Goal: Information Seeking & Learning: Learn about a topic

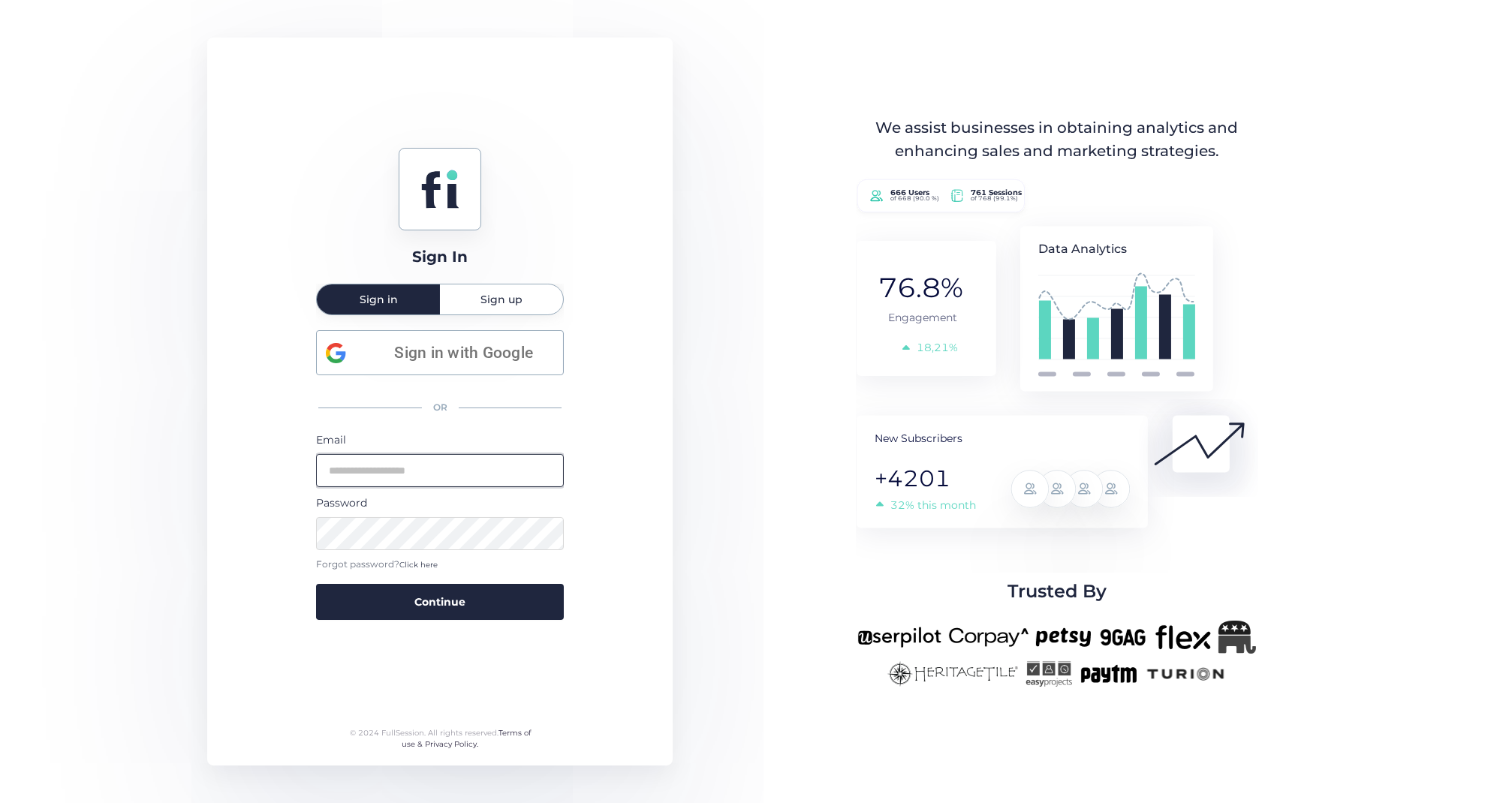
type input "**********"
click at [440, 600] on button "Continue" at bounding box center [440, 601] width 248 height 36
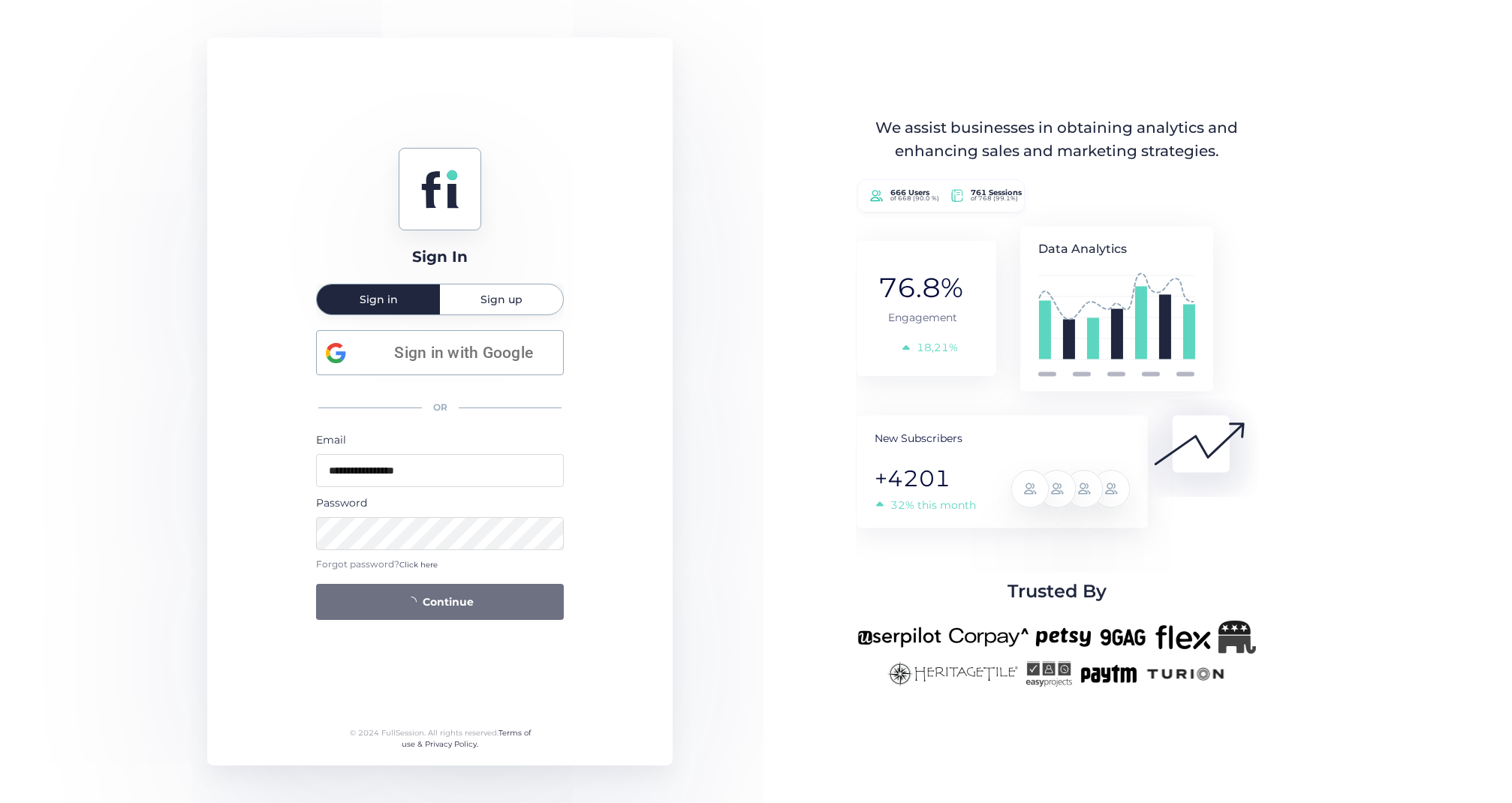
click at [765, 278] on div "**********" at bounding box center [756, 401] width 1512 height 803
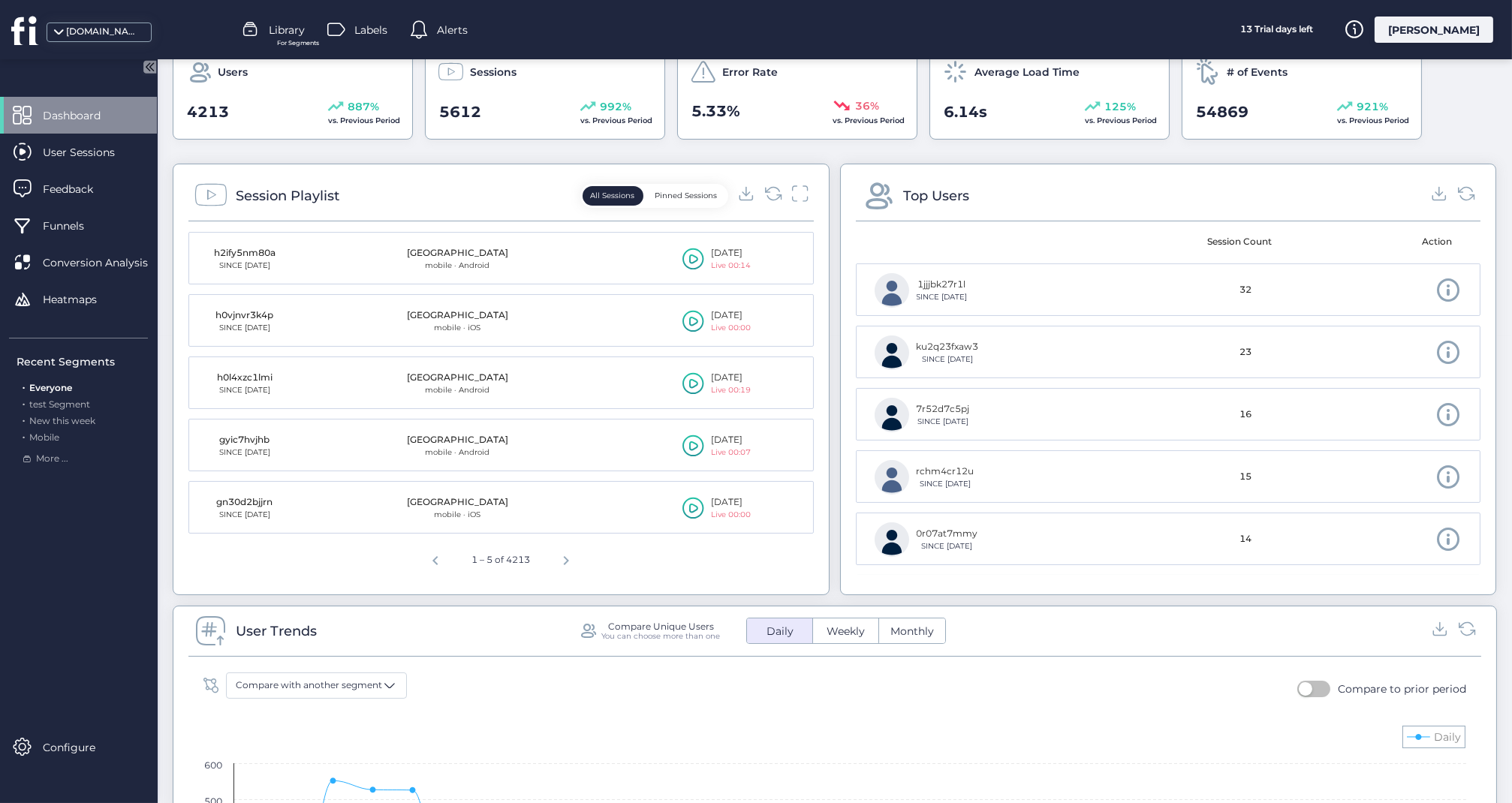
scroll to position [408, 0]
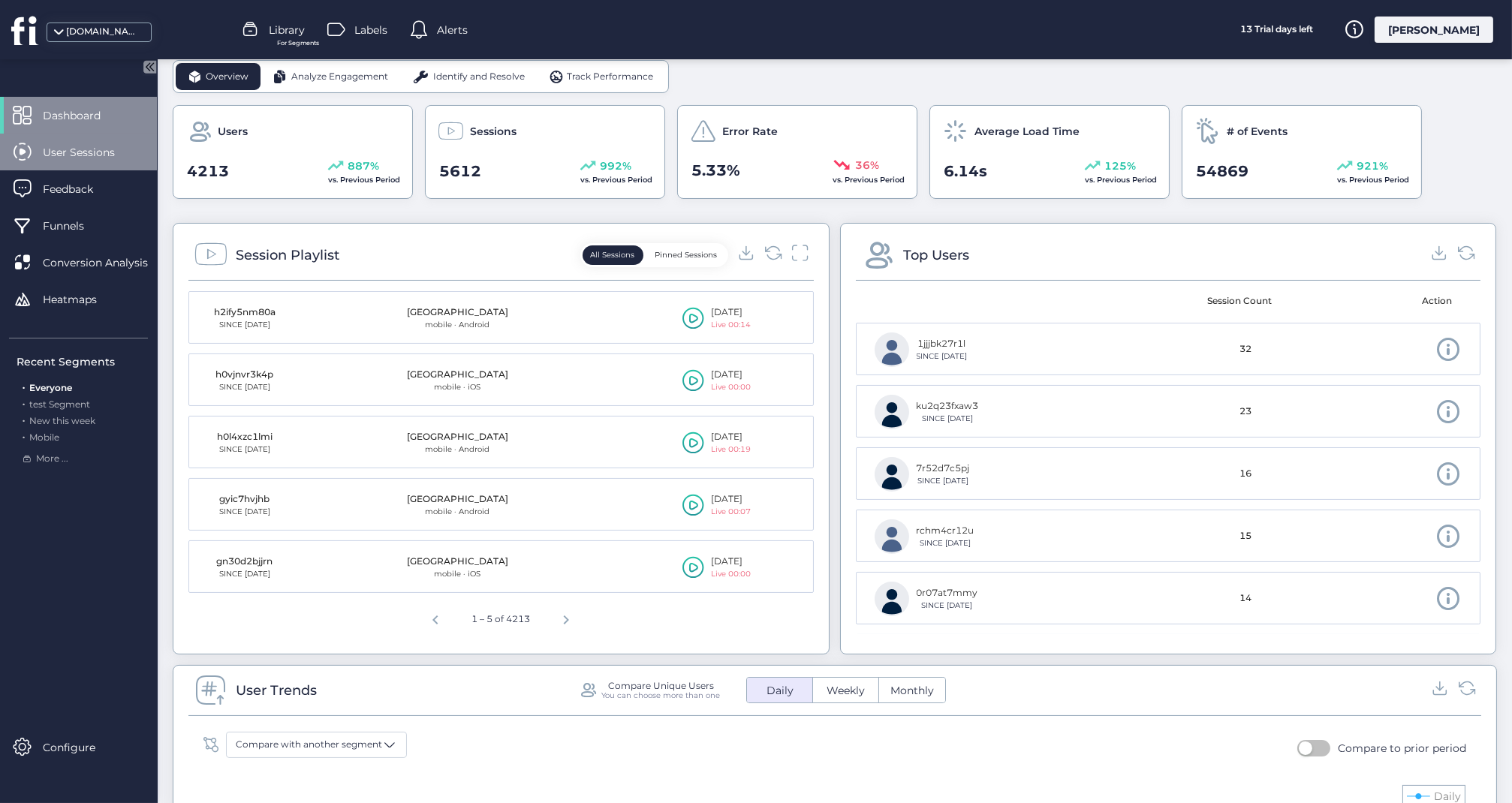
click at [99, 156] on span "User Sessions" at bounding box center [89, 153] width 94 height 17
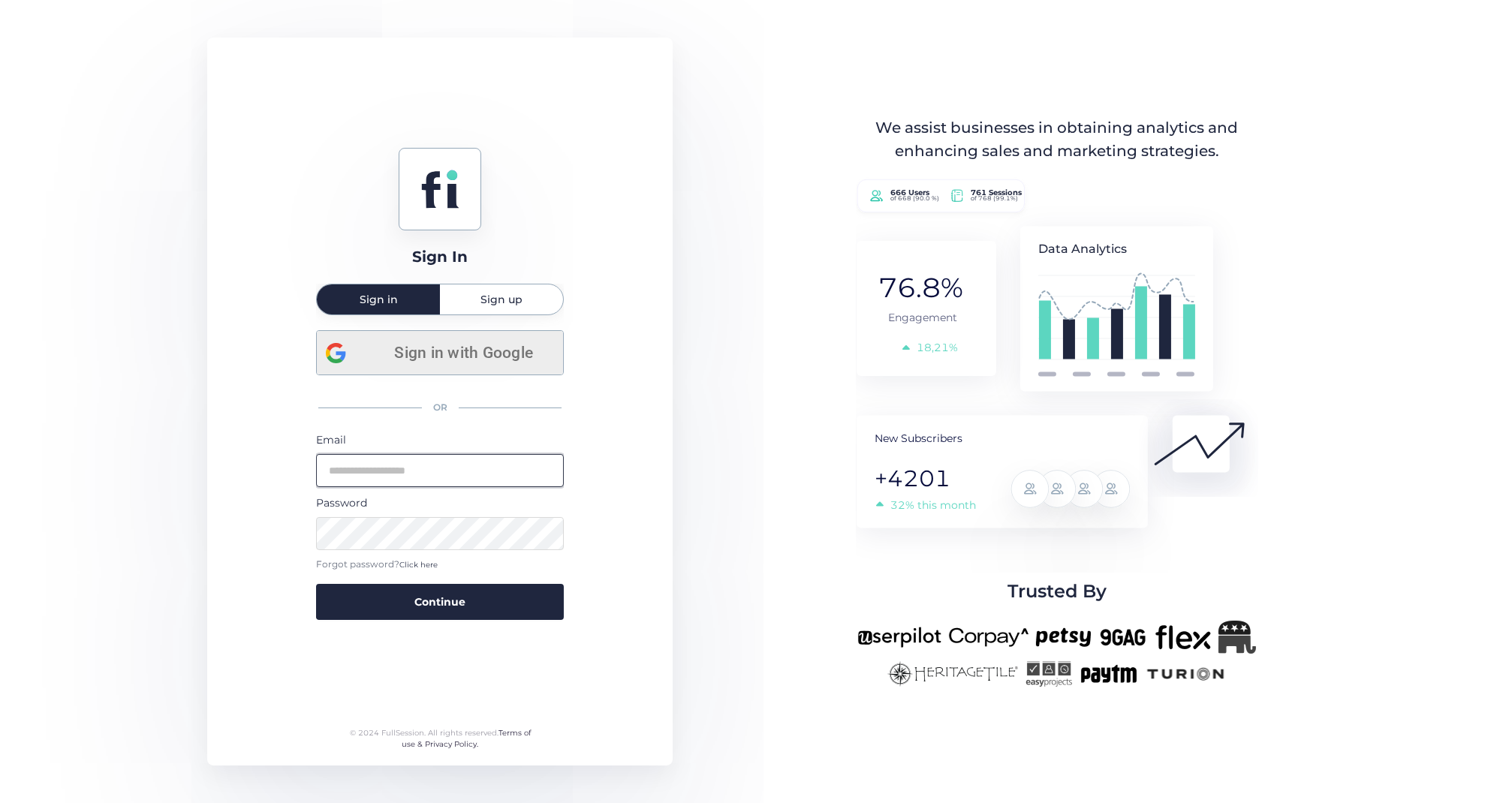
type input "**********"
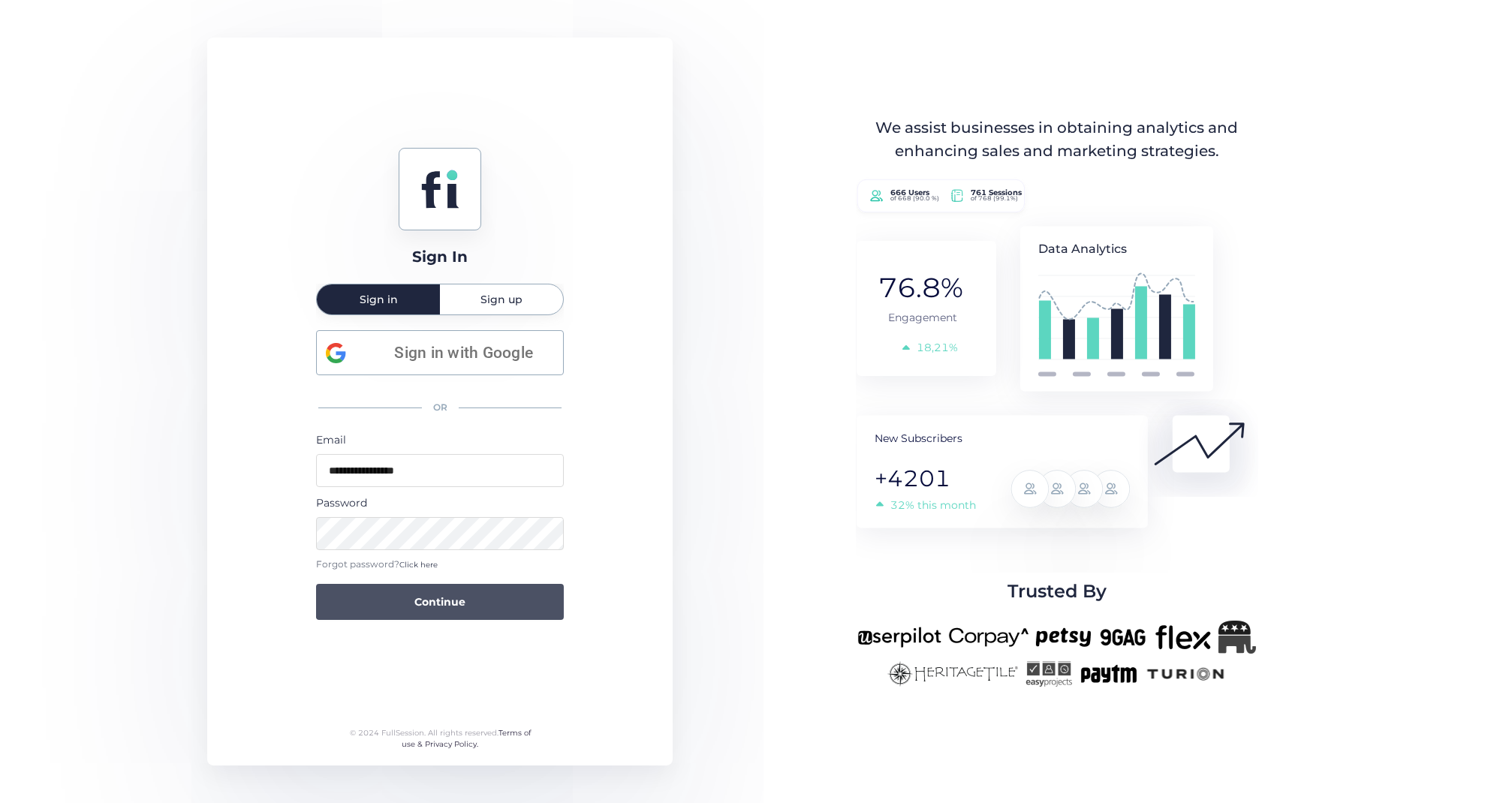
click at [467, 589] on button "Continue" at bounding box center [440, 601] width 248 height 36
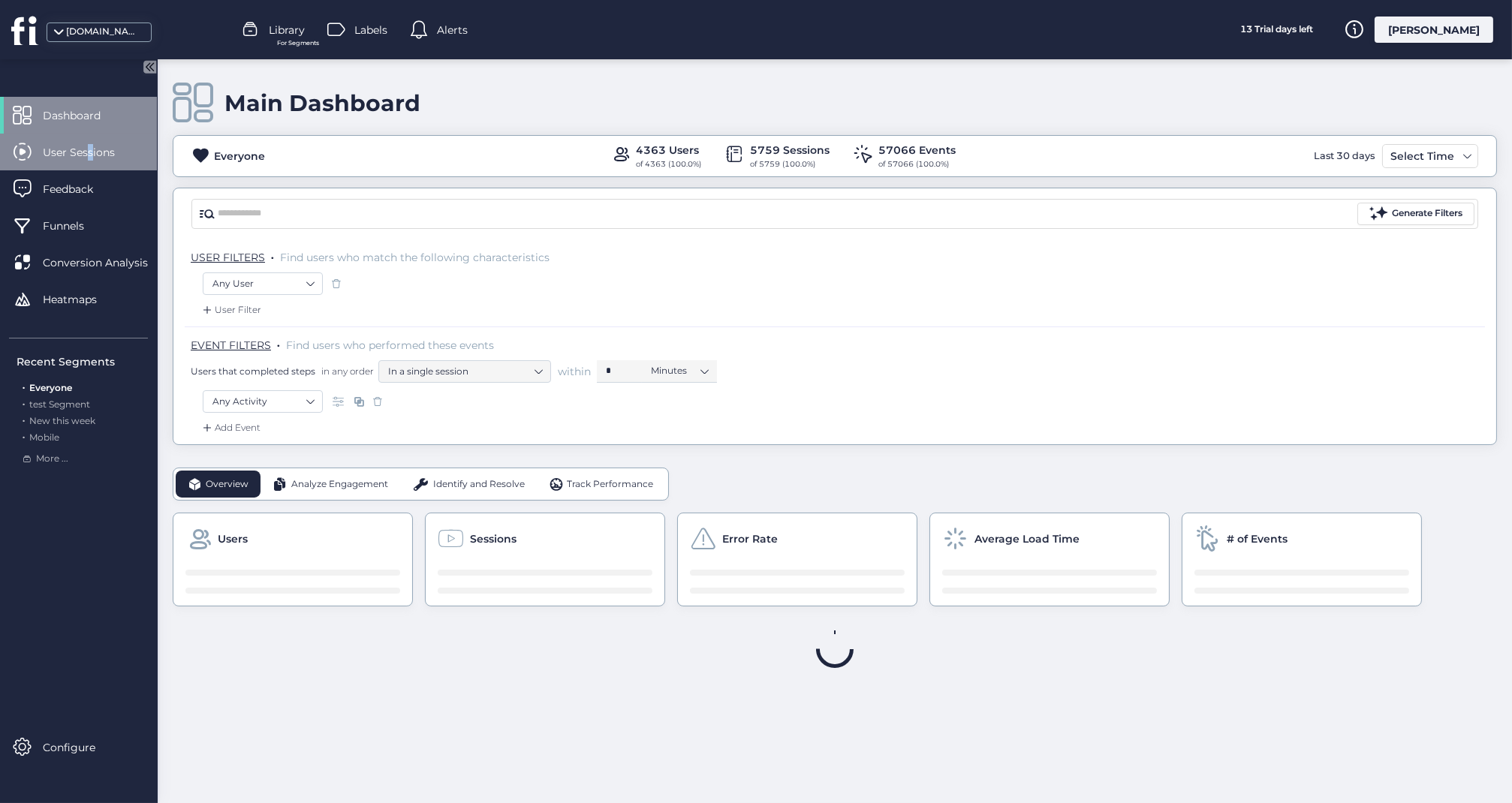
click at [89, 155] on span "User Sessions" at bounding box center [89, 153] width 94 height 17
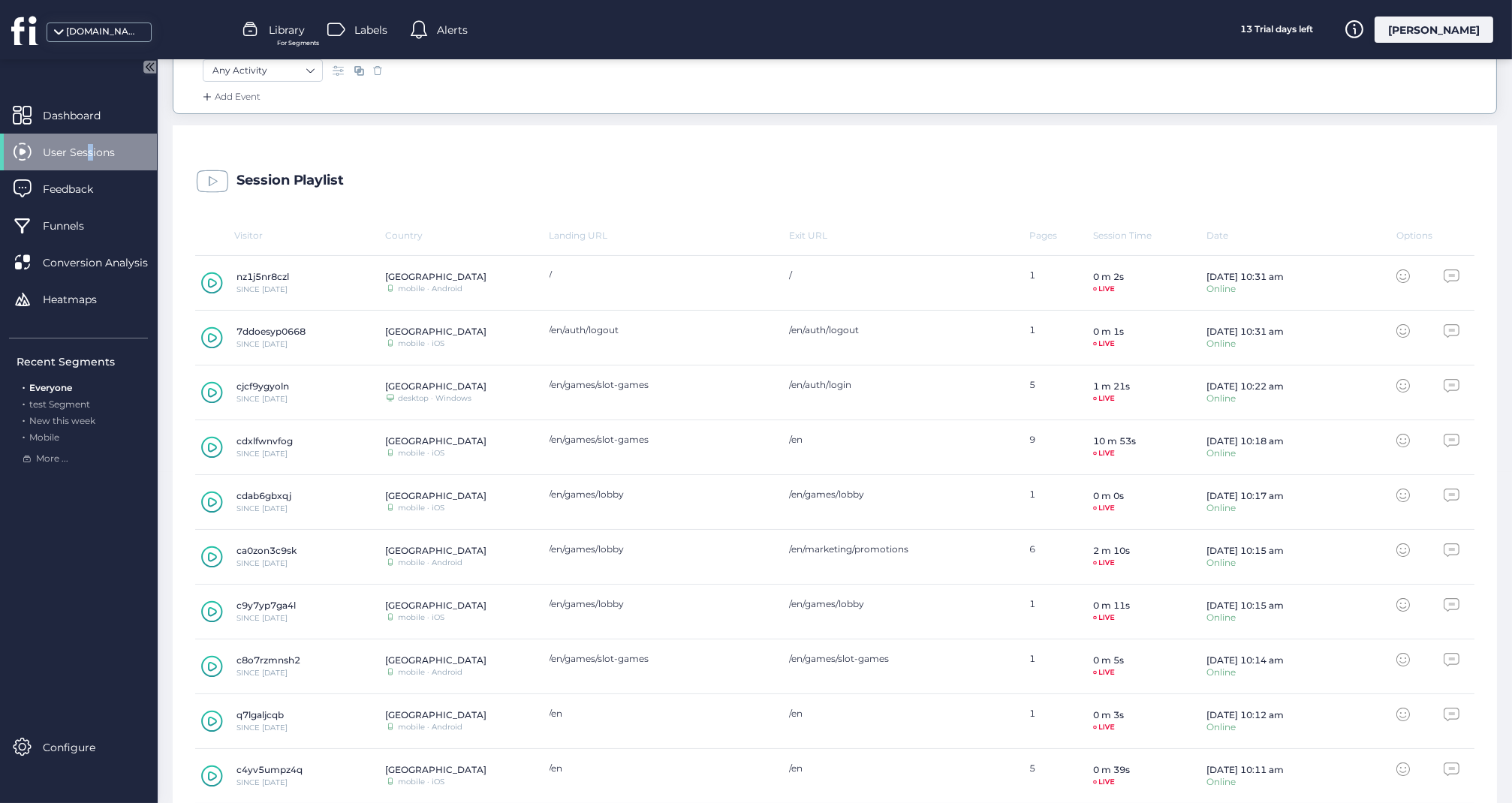
scroll to position [359, 0]
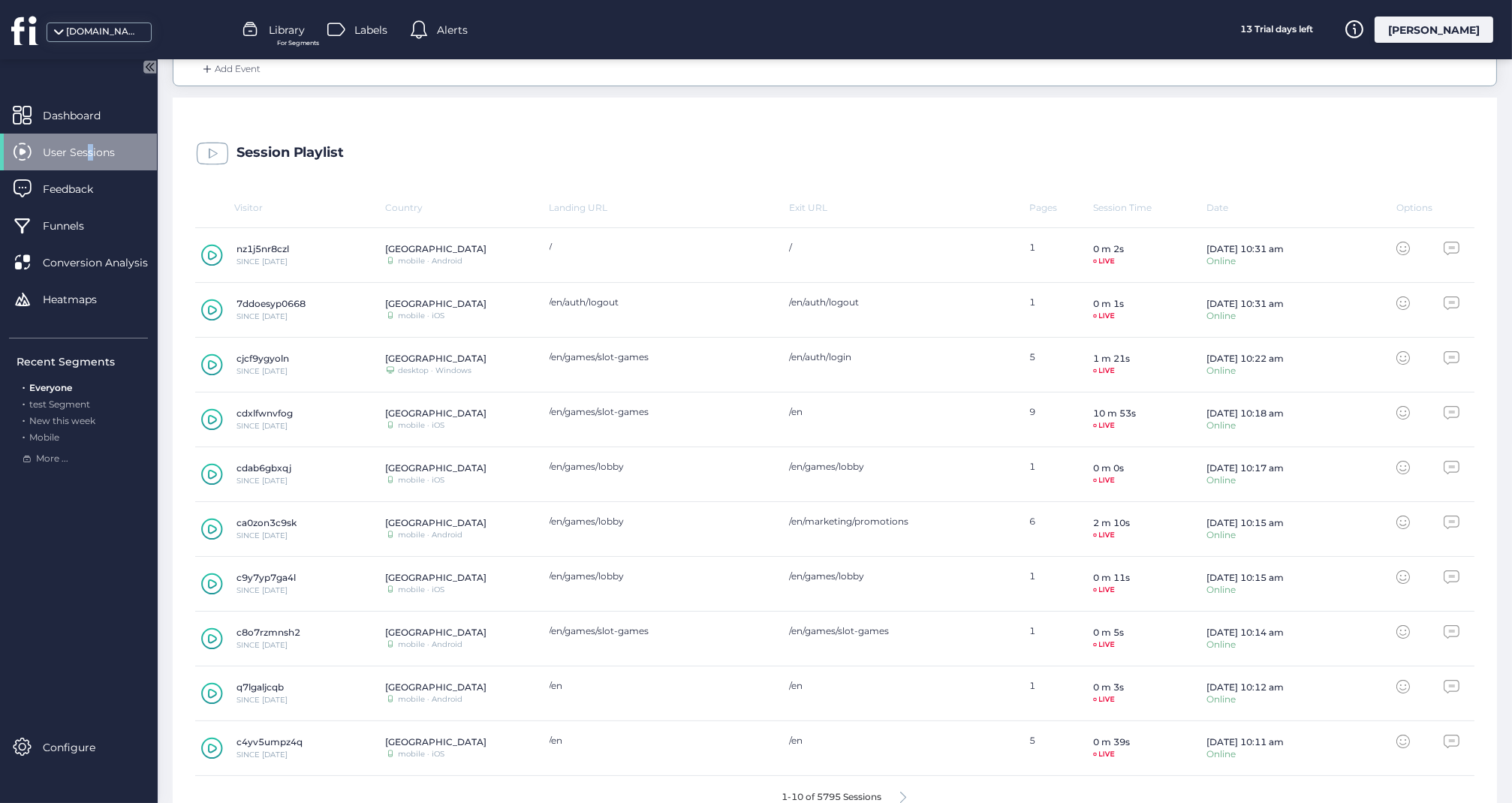
click at [207, 527] on icon at bounding box center [212, 529] width 22 height 23
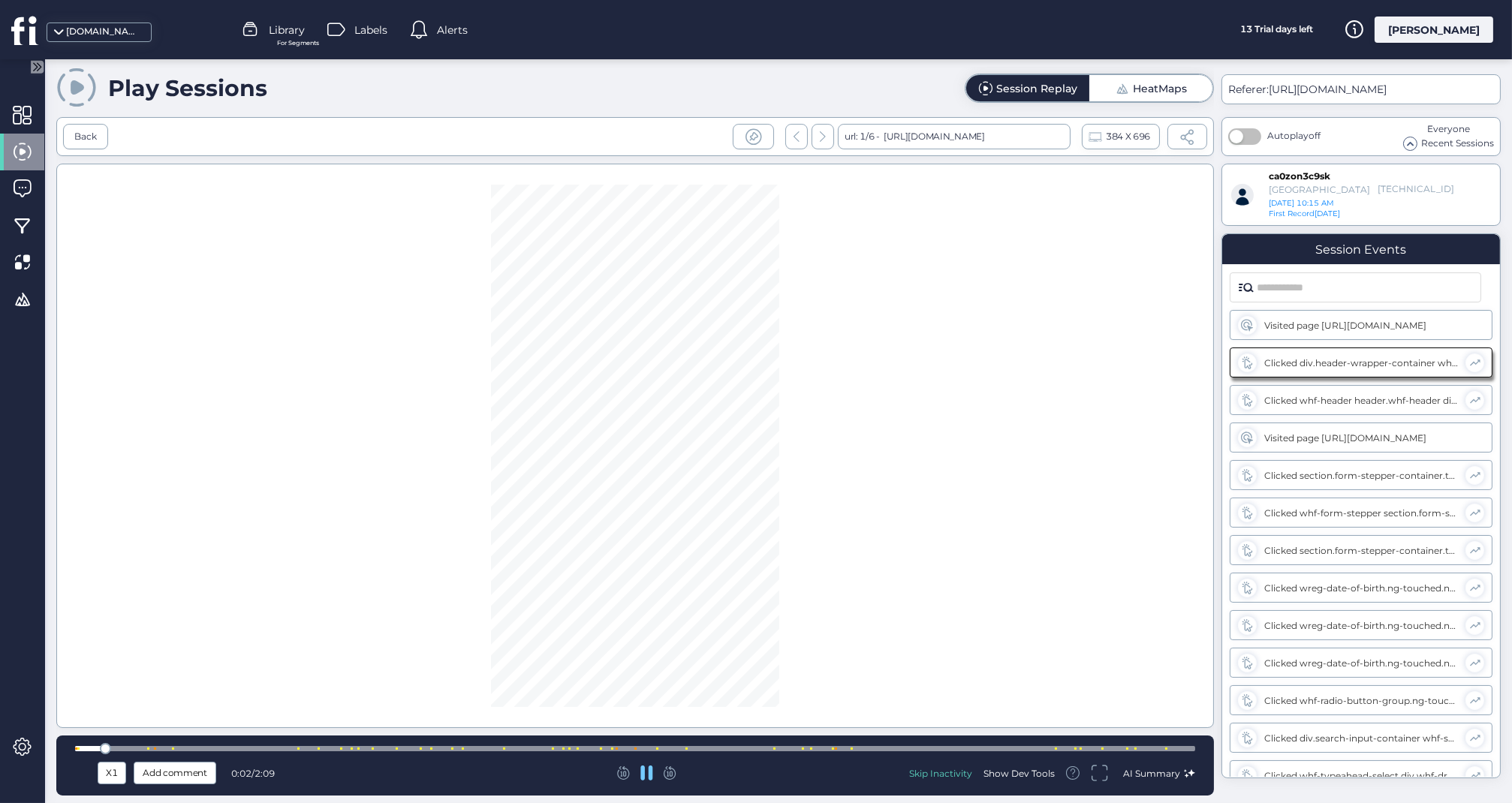
click at [589, 750] on div at bounding box center [635, 749] width 1120 height 5
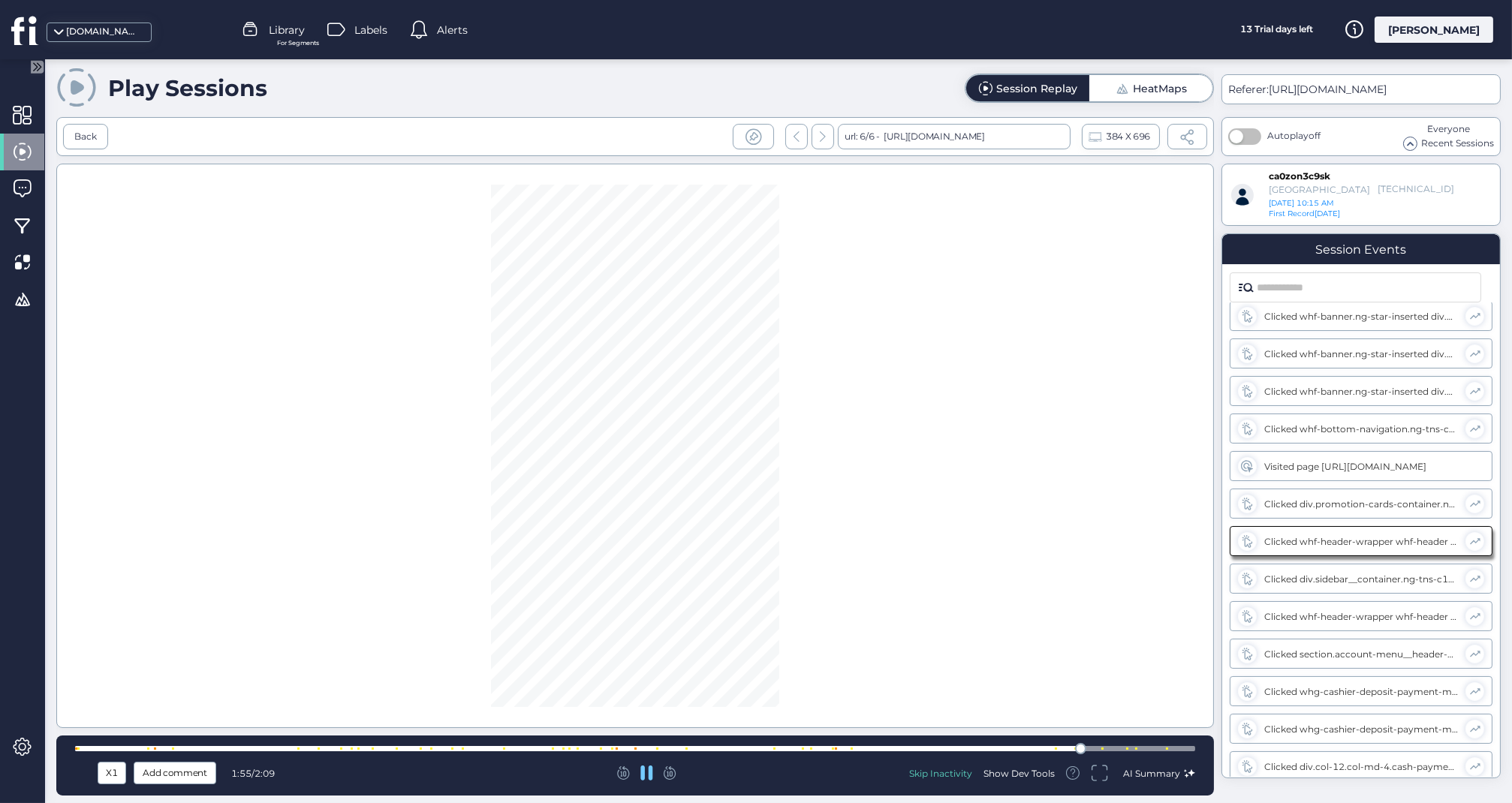
scroll to position [1064, 0]
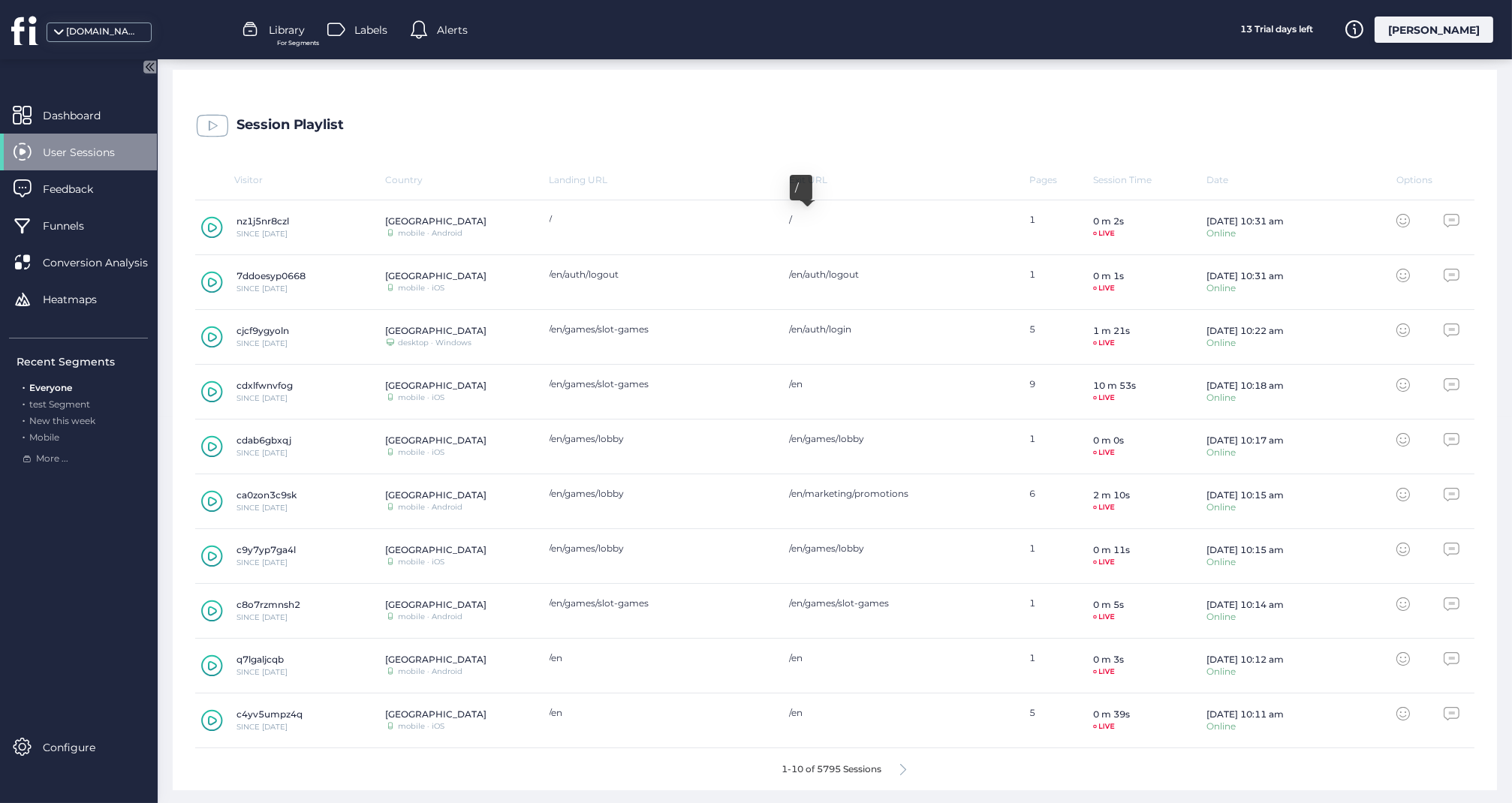
scroll to position [386, 0]
click at [902, 767] on icon at bounding box center [903, 770] width 6 height 12
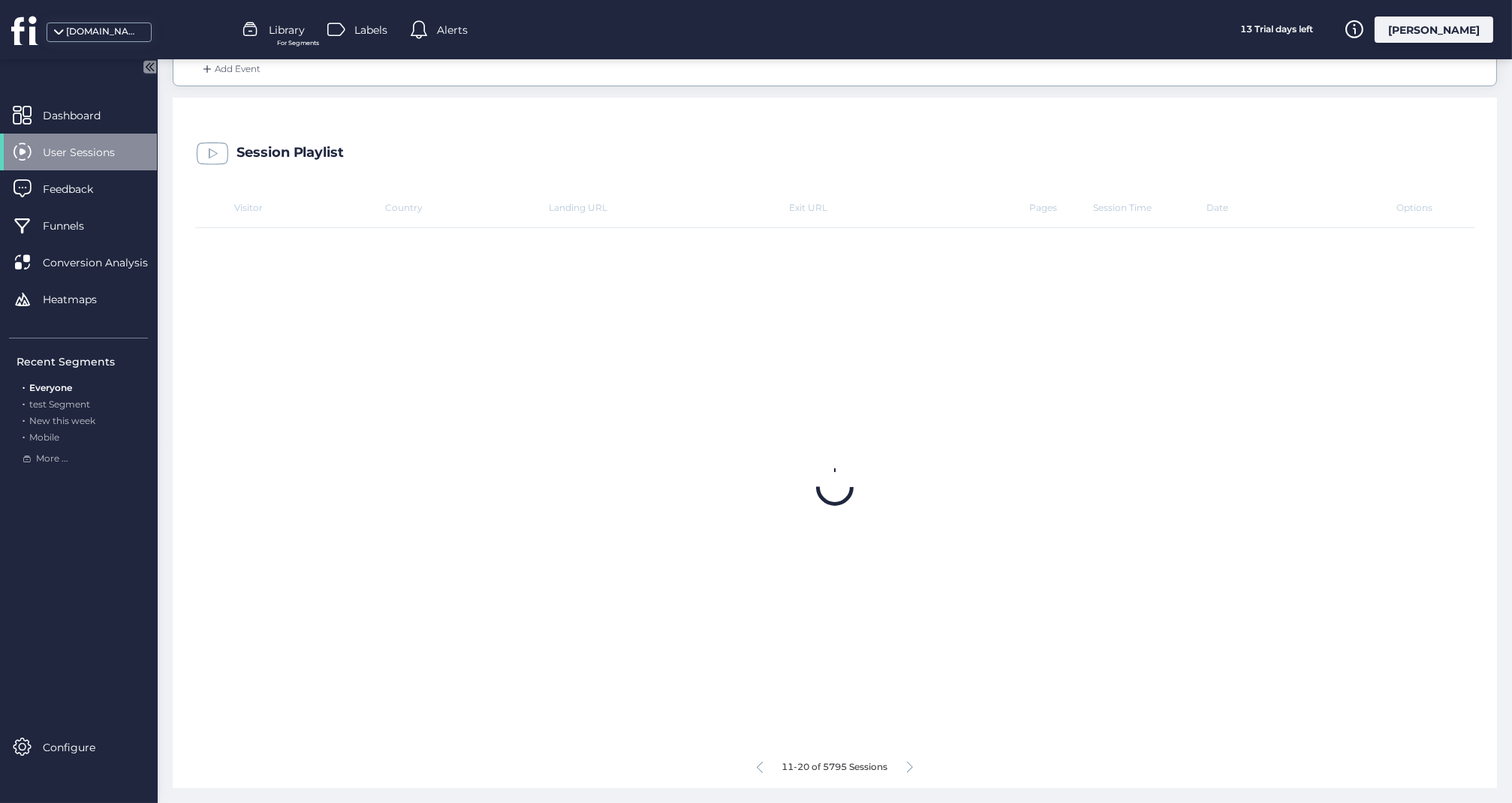
scroll to position [356, 0]
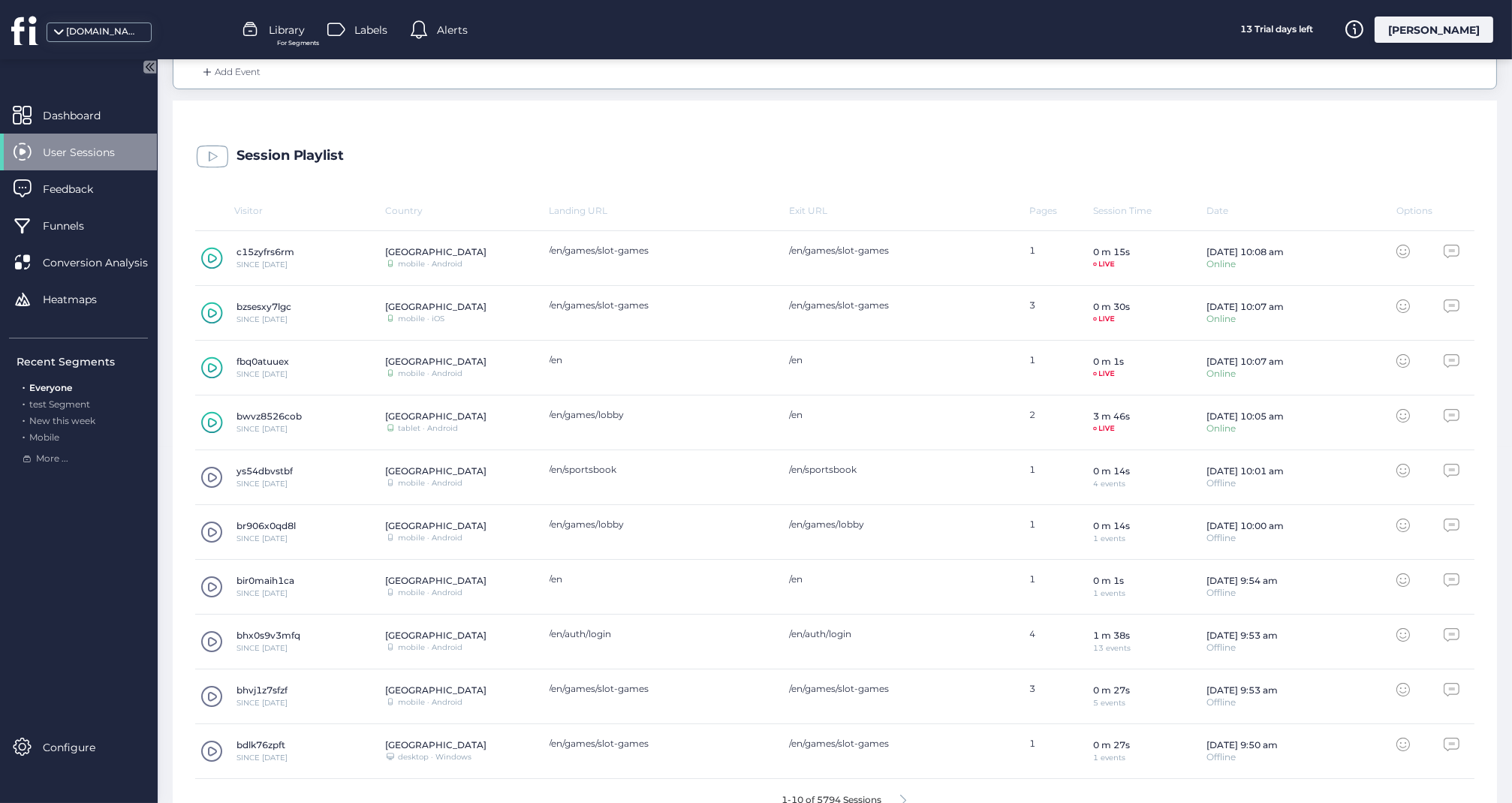
click at [204, 414] on icon at bounding box center [211, 422] width 21 height 21
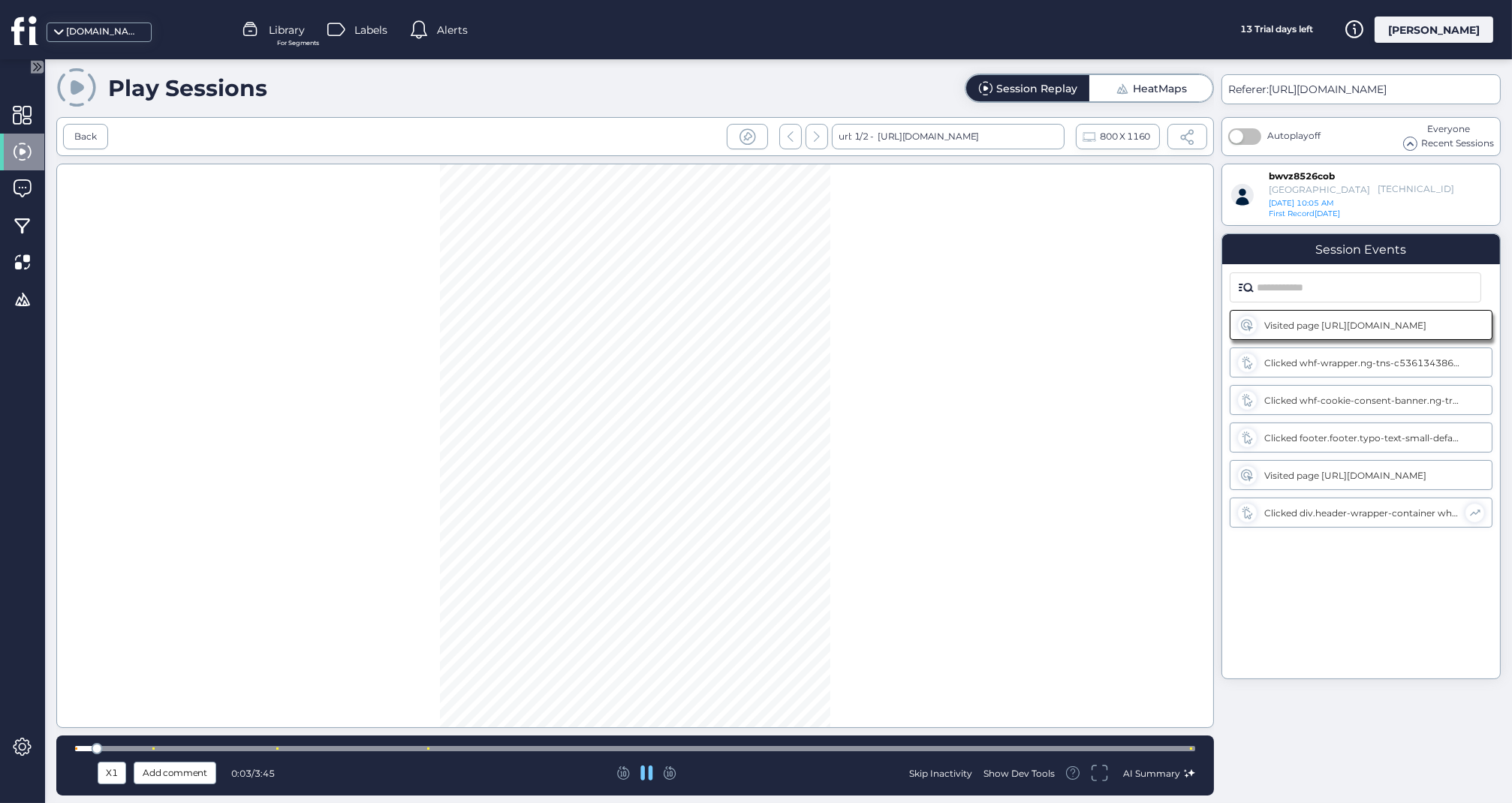
click at [402, 749] on div at bounding box center [635, 749] width 1120 height 5
click at [598, 748] on div at bounding box center [635, 749] width 1120 height 5
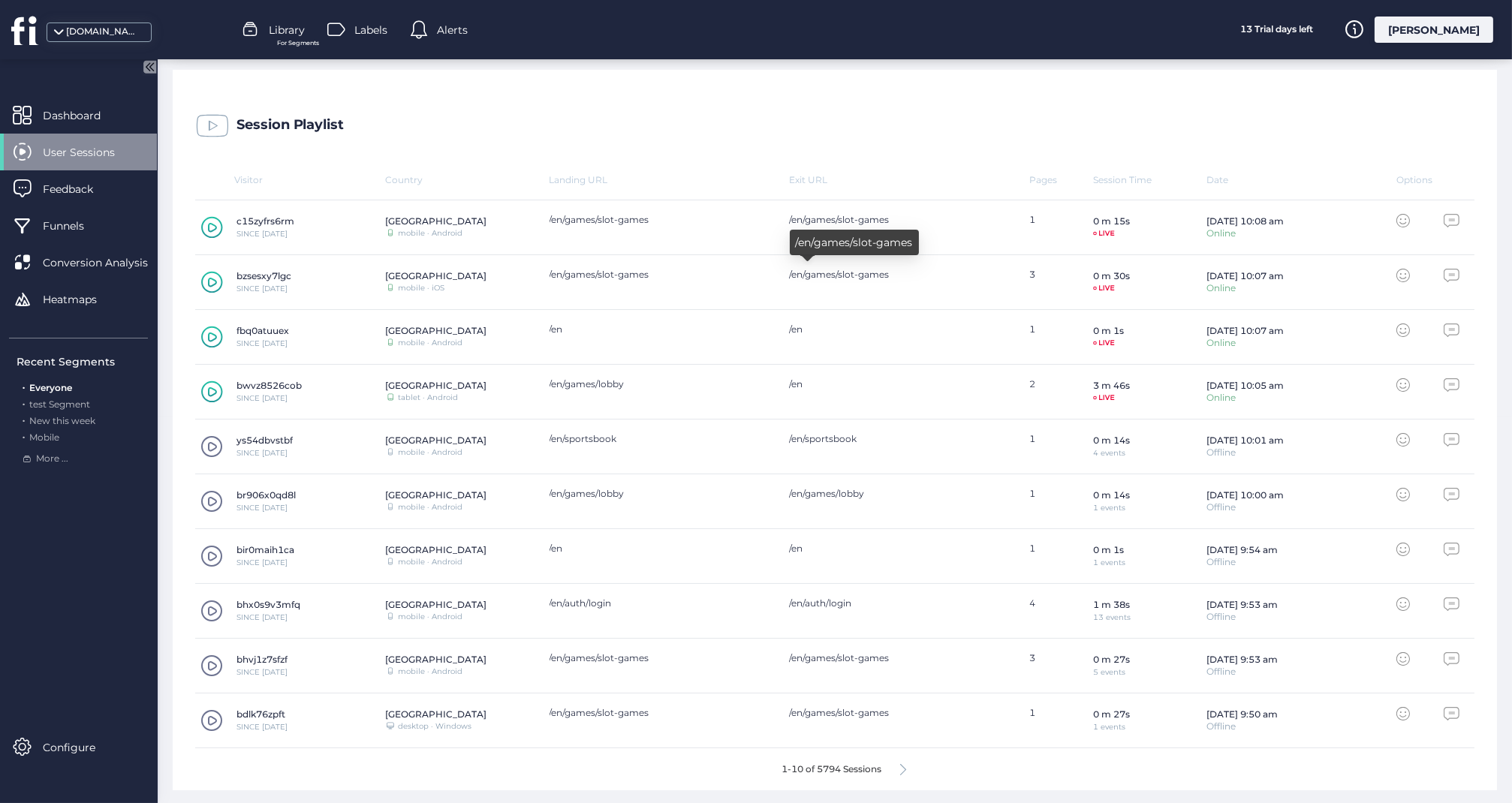
scroll to position [386, 0]
click at [209, 664] on span at bounding box center [211, 666] width 23 height 23
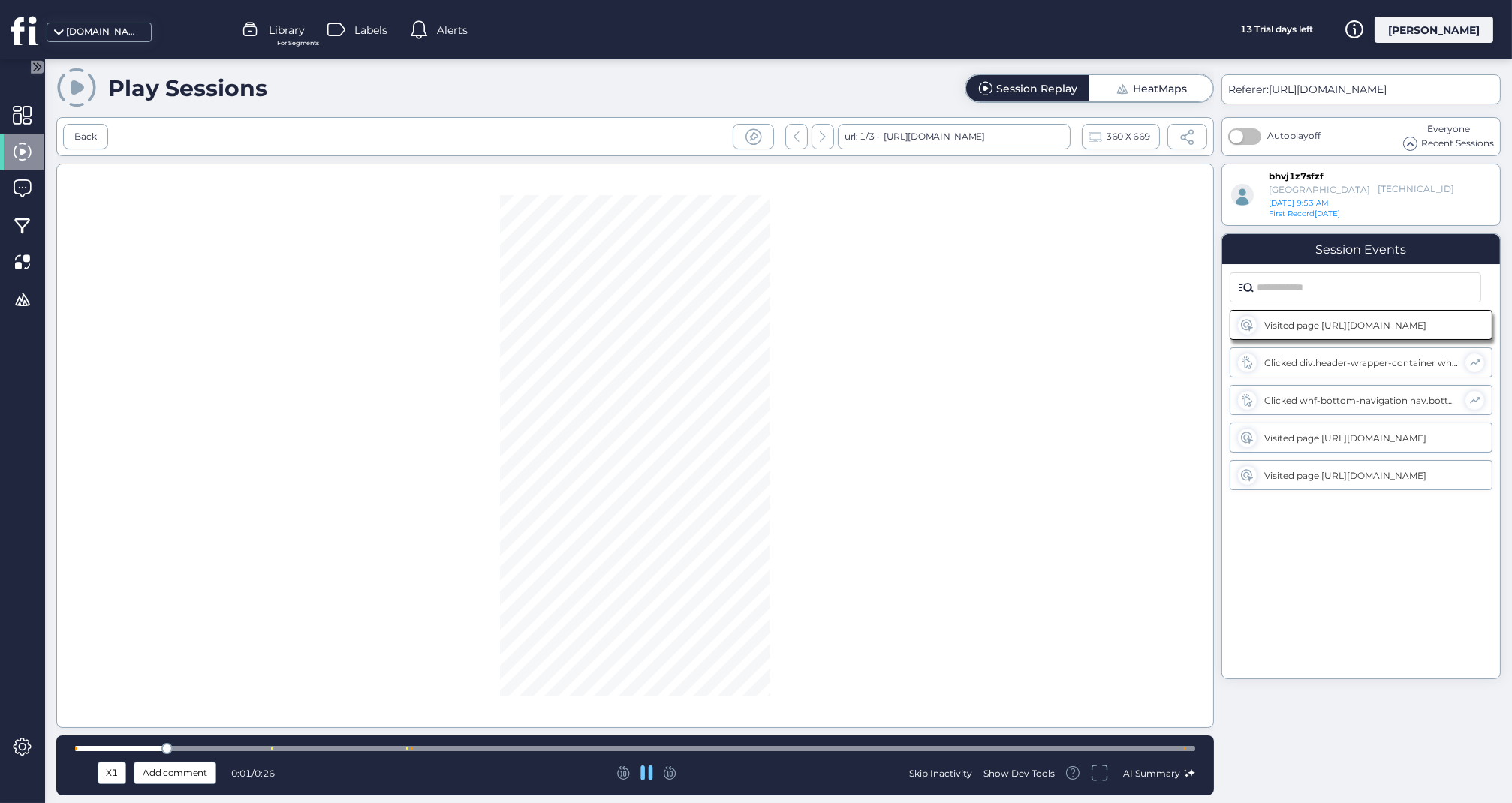
click at [389, 748] on div at bounding box center [635, 749] width 1120 height 5
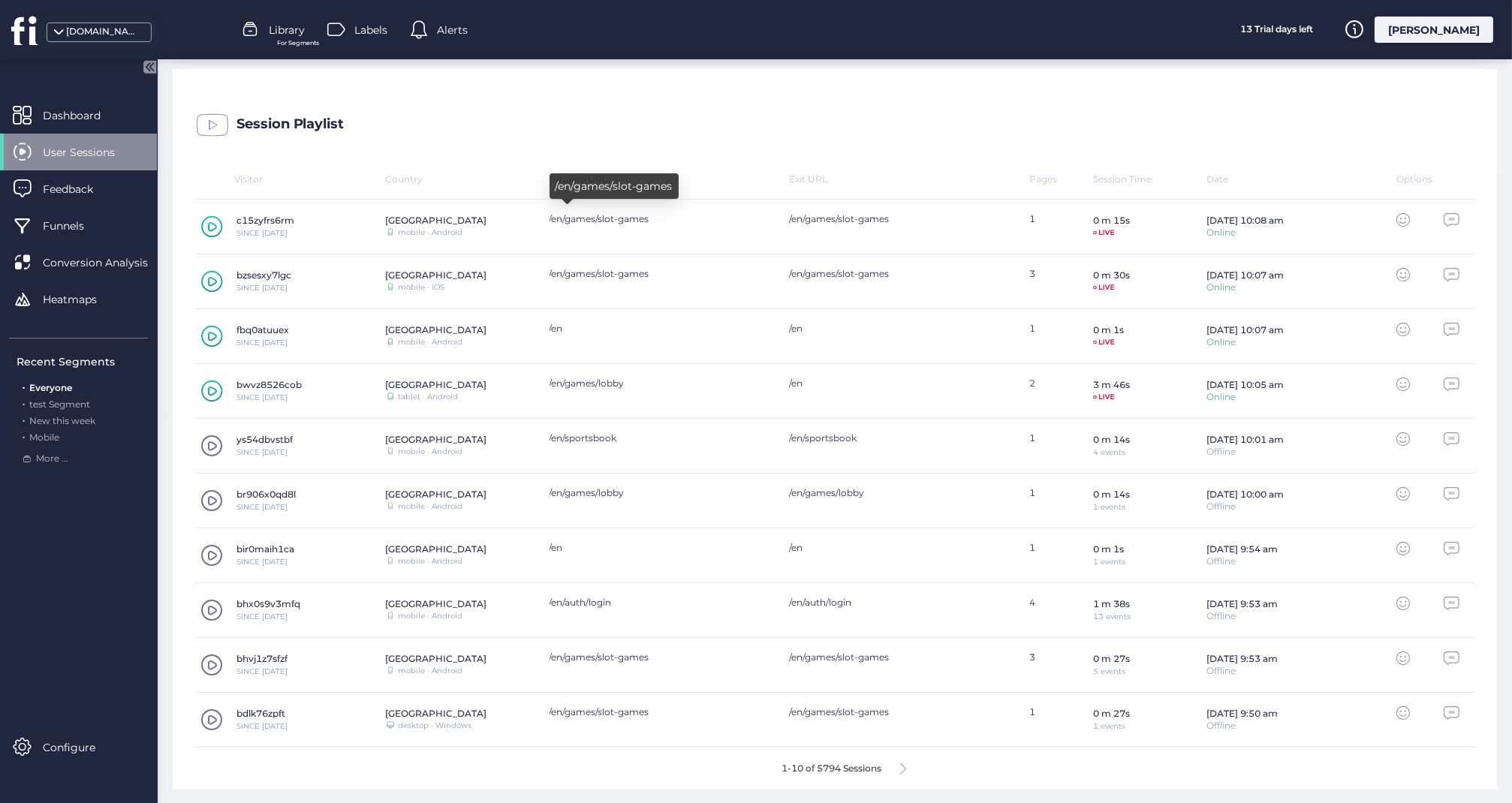
scroll to position [386, 0]
click at [902, 768] on icon at bounding box center [903, 770] width 6 height 12
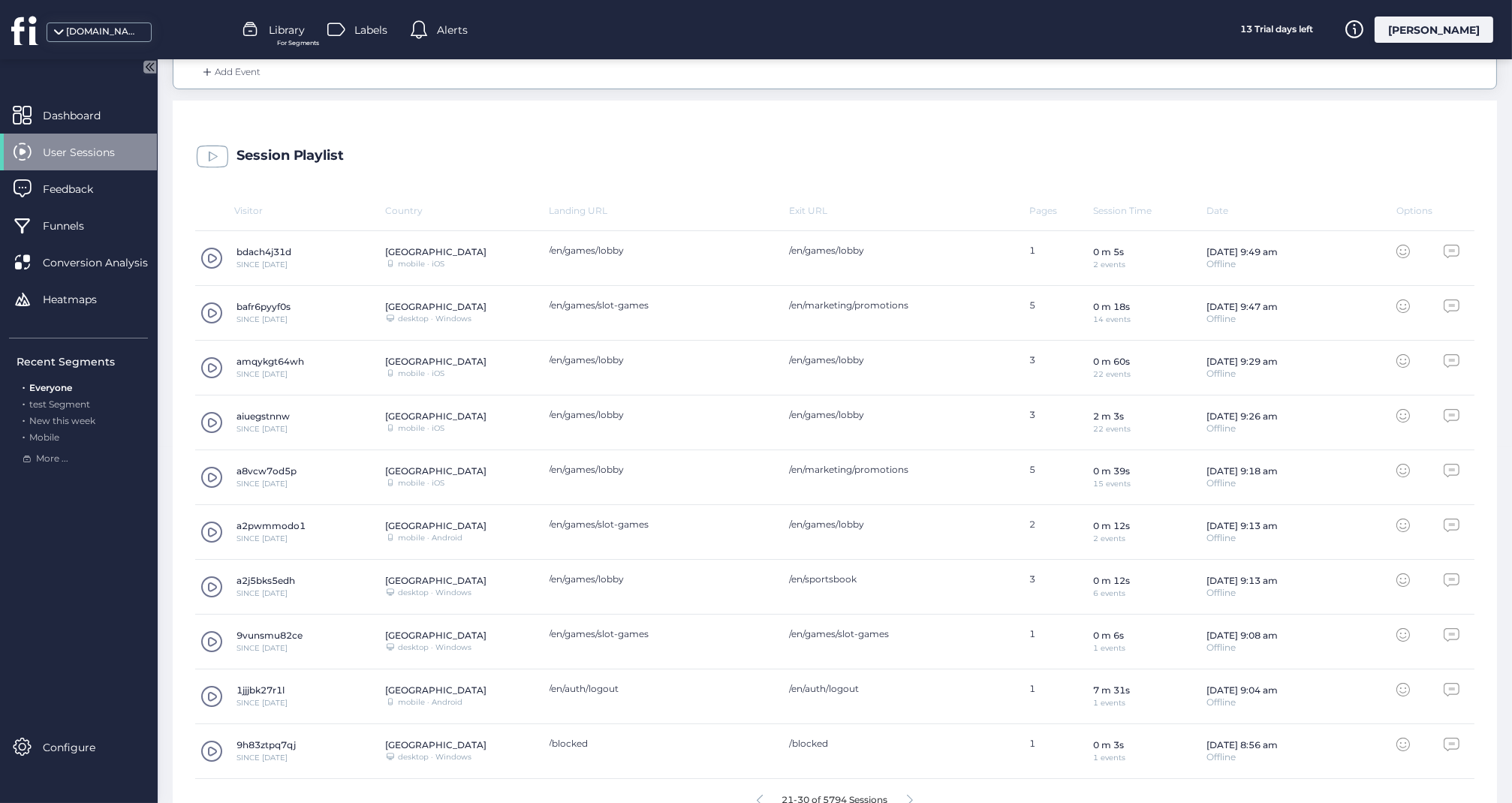
click at [212, 414] on span at bounding box center [211, 422] width 23 height 23
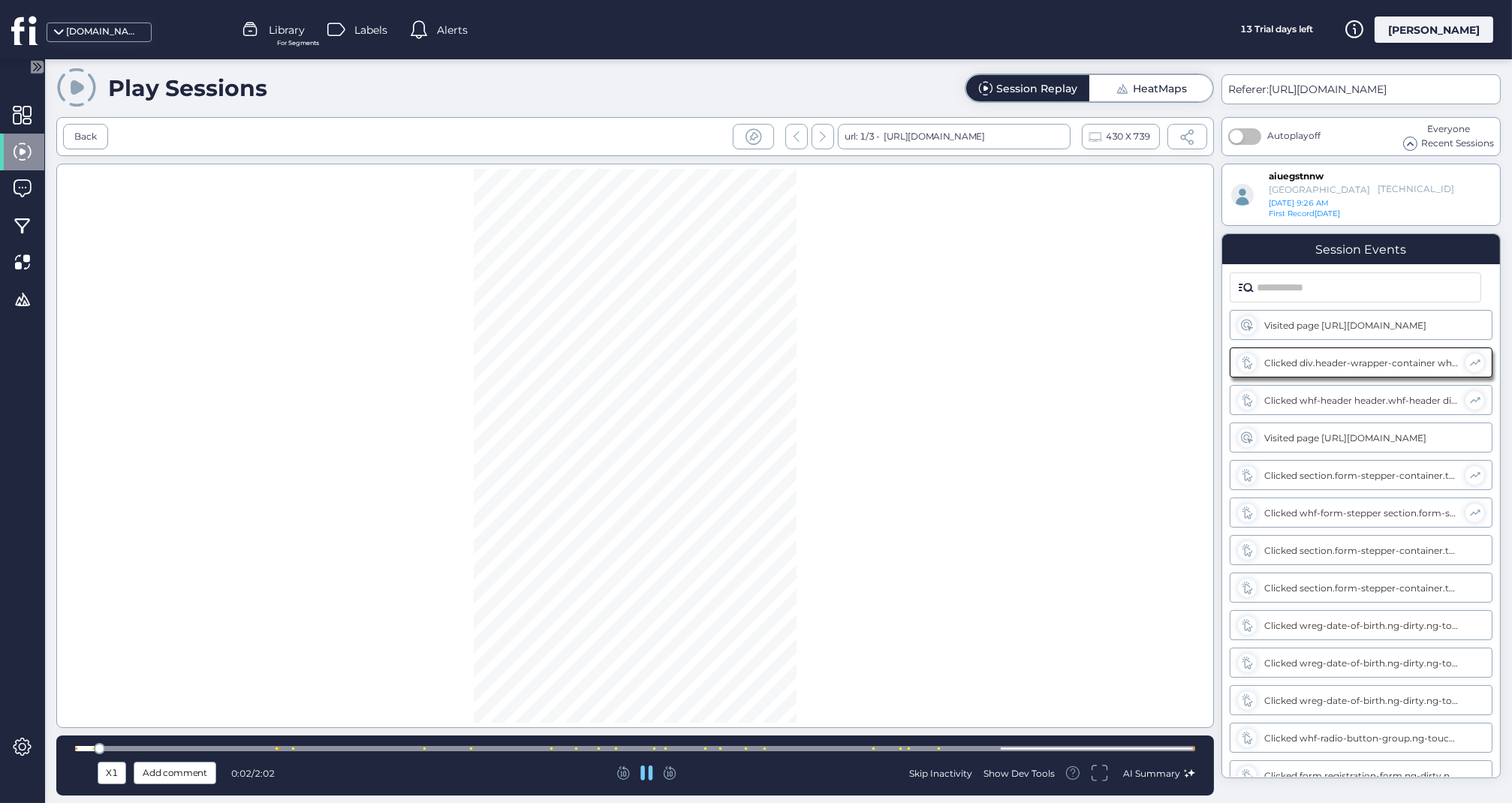
click at [529, 750] on div at bounding box center [635, 749] width 1120 height 5
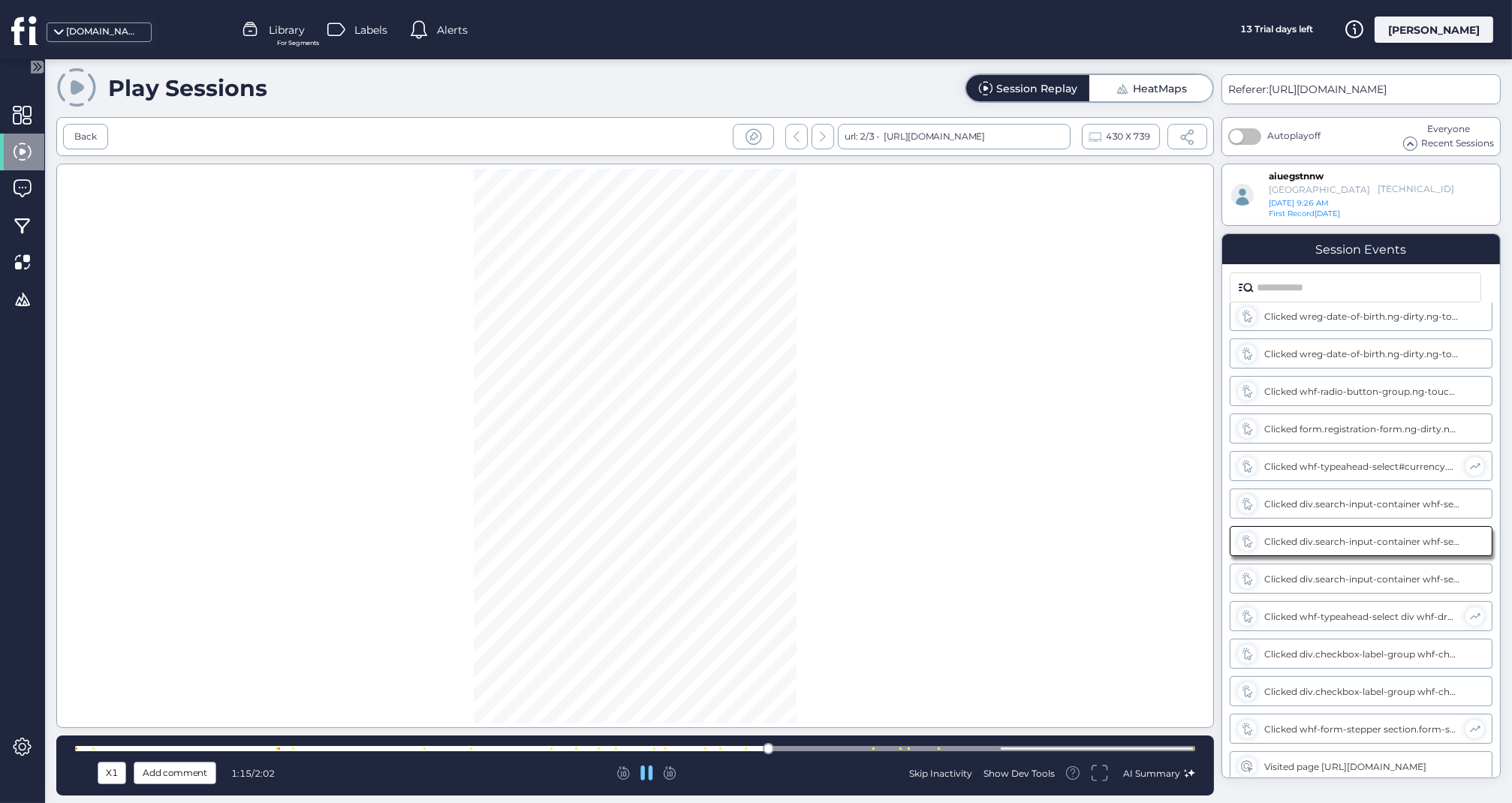
scroll to position [350, 0]
click at [853, 750] on div at bounding box center [635, 749] width 1120 height 5
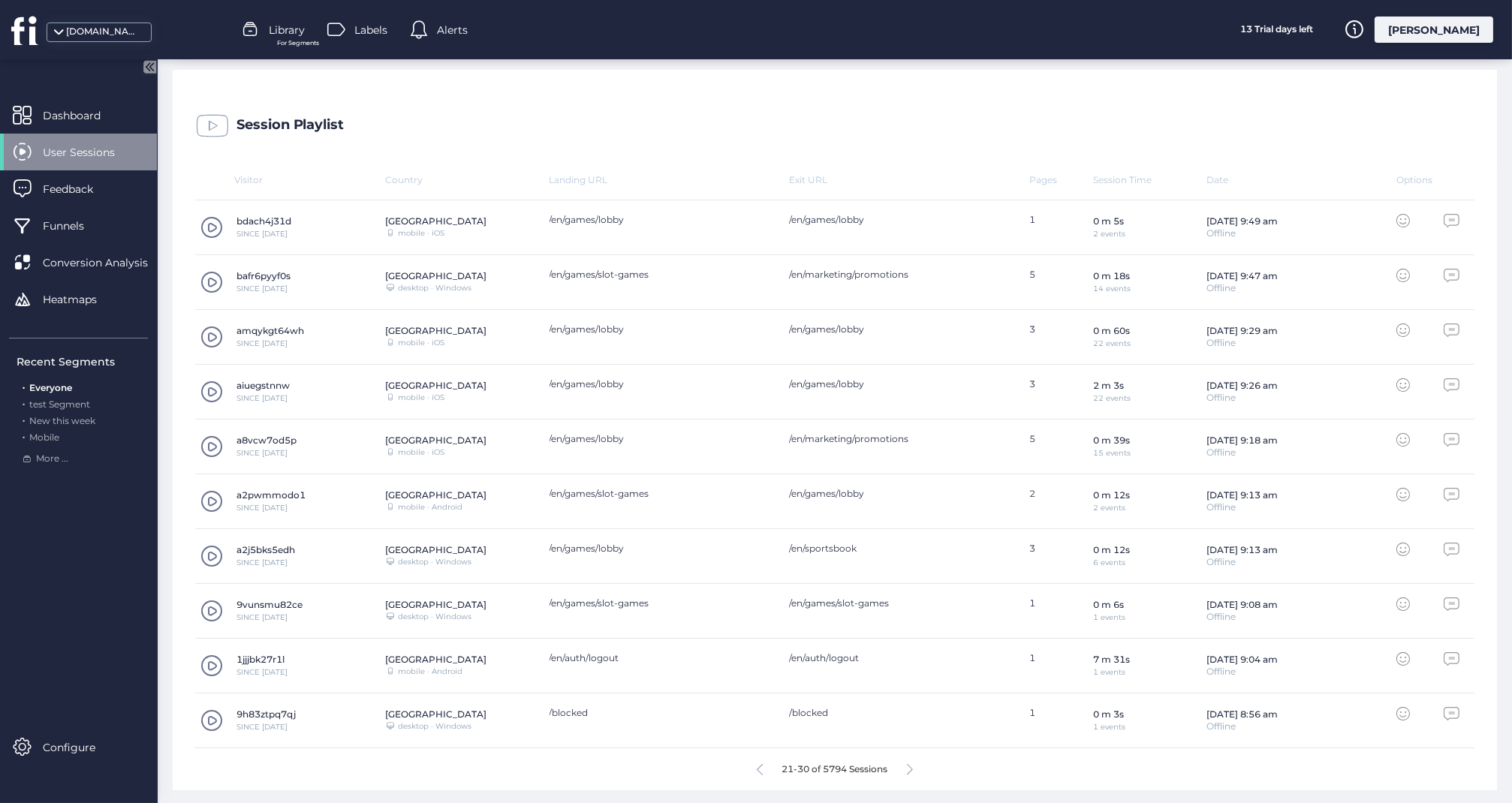
scroll to position [386, 0]
click at [209, 660] on span at bounding box center [211, 666] width 23 height 23
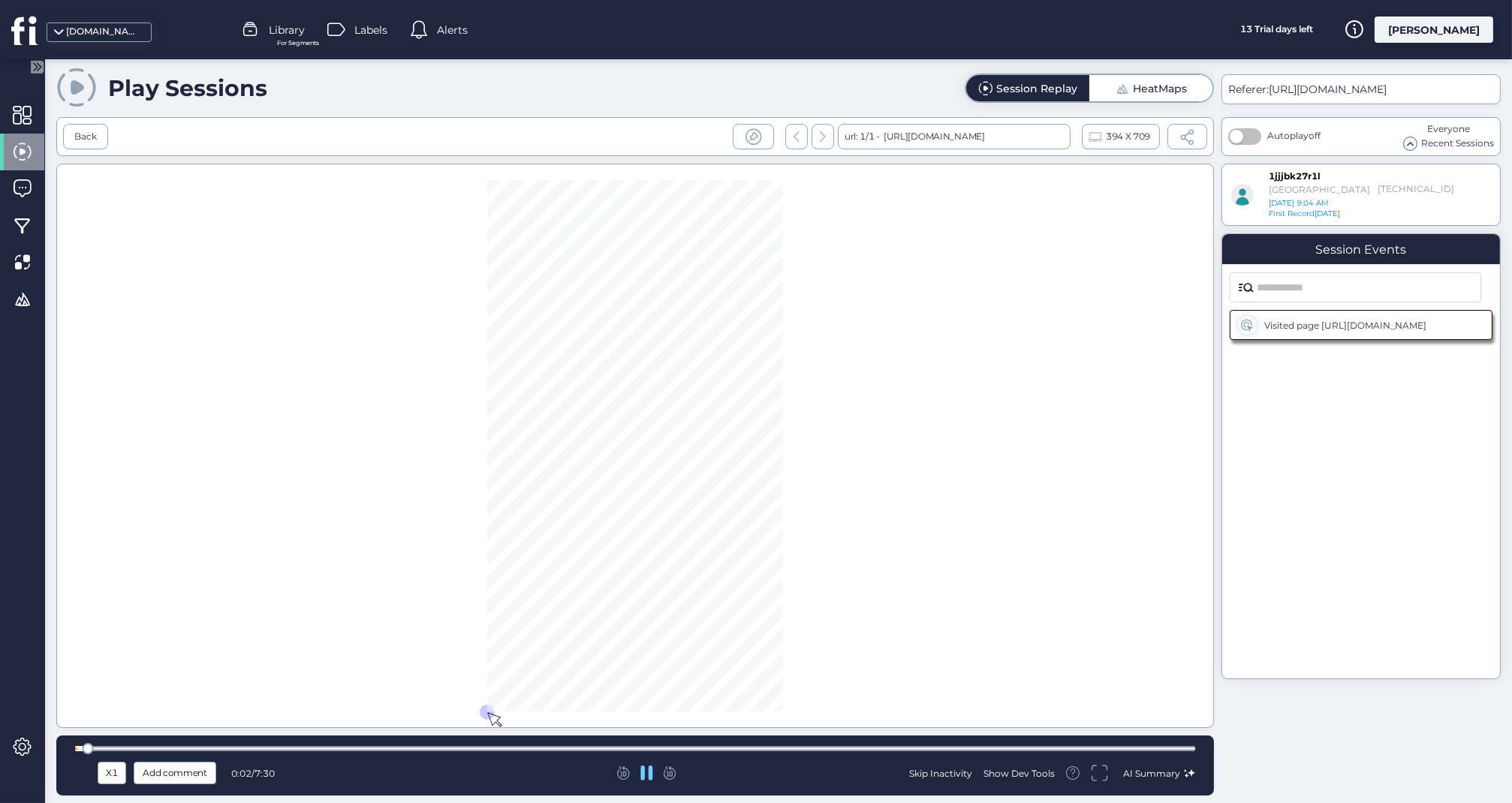
click at [365, 749] on div at bounding box center [635, 749] width 1120 height 5
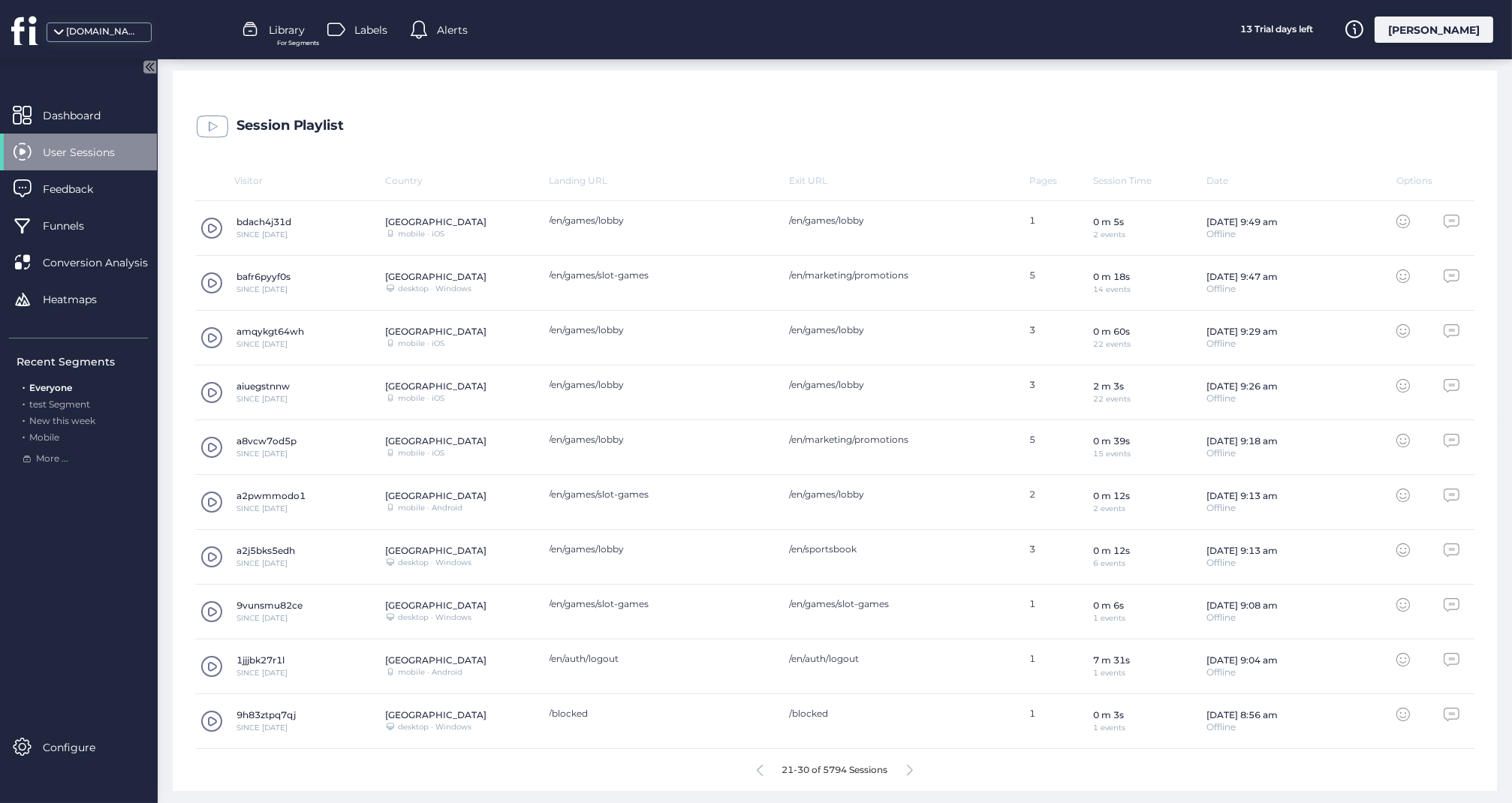
click at [910, 768] on icon at bounding box center [910, 770] width 6 height 12
click at [215, 496] on span at bounding box center [211, 502] width 23 height 23
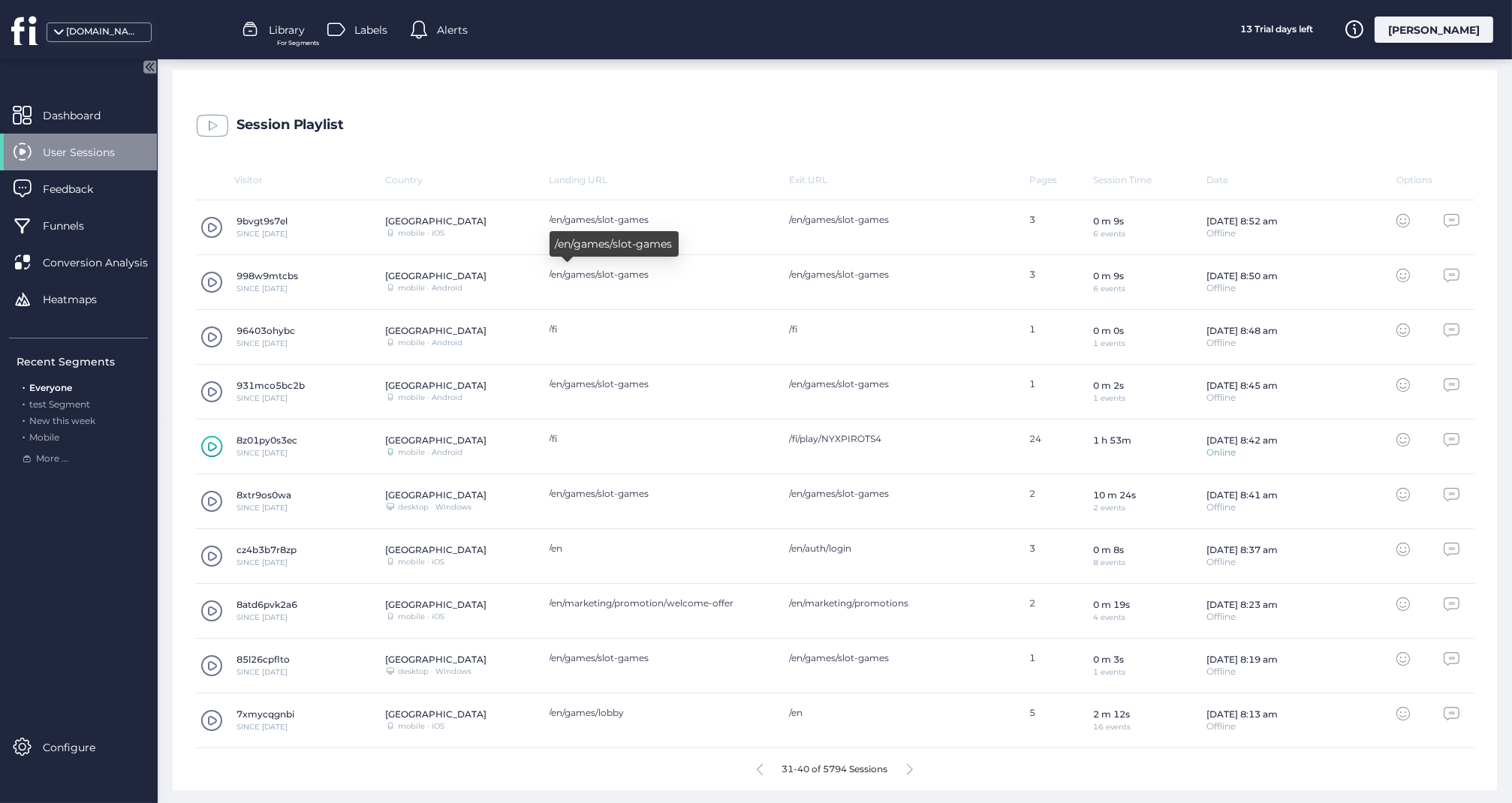
scroll to position [386, 0]
click at [202, 713] on span at bounding box center [211, 721] width 23 height 23
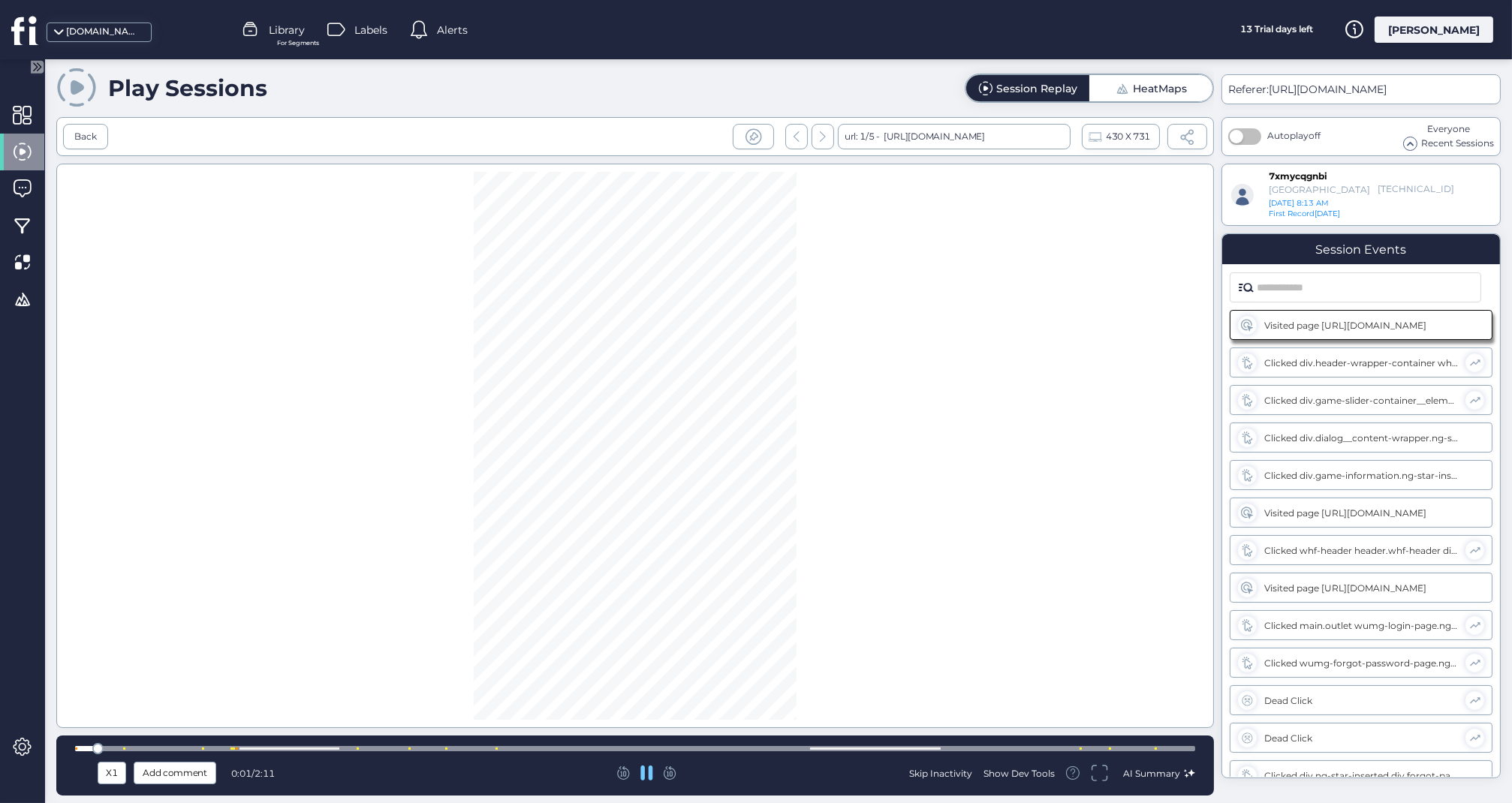
click at [422, 749] on div at bounding box center [635, 749] width 1120 height 5
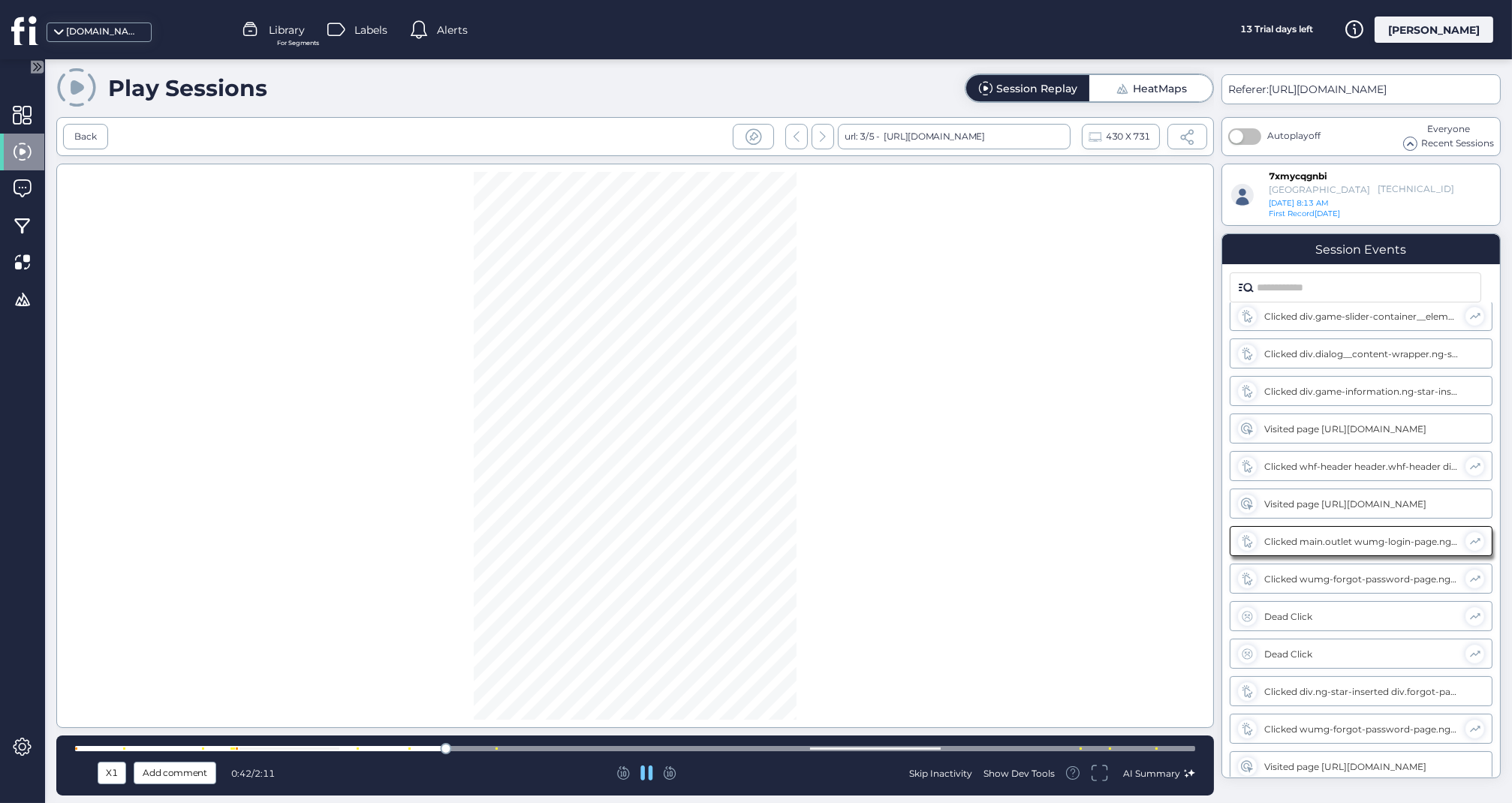
click at [466, 750] on div at bounding box center [635, 749] width 1120 height 5
click at [622, 742] on div "X1 Add comment 0:48 / 2:11 Skip Inactivity Show Dev Tools AI Summary" at bounding box center [635, 765] width 1158 height 60
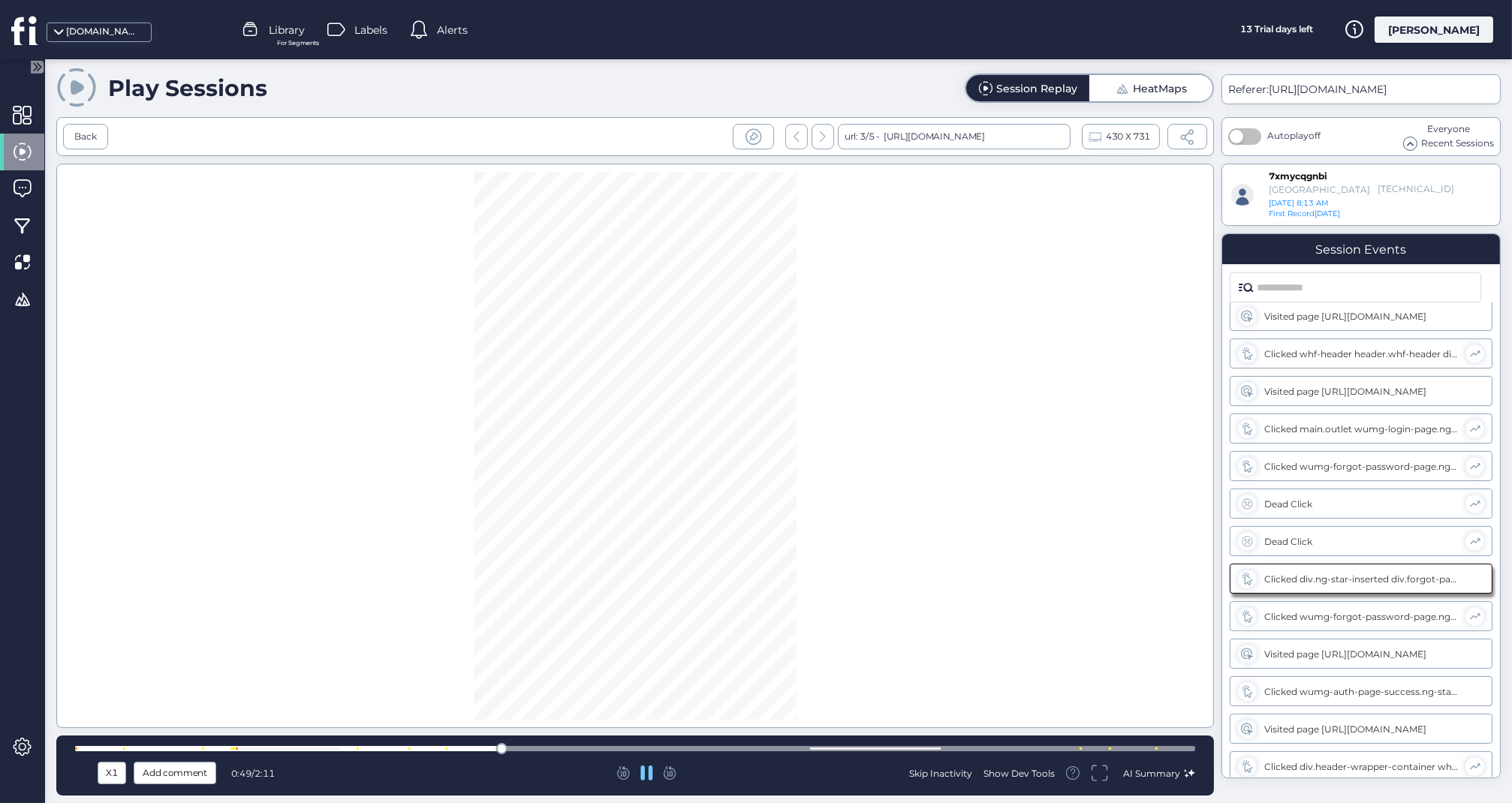
scroll to position [200, 0]
click at [782, 746] on div at bounding box center [635, 749] width 1120 height 12
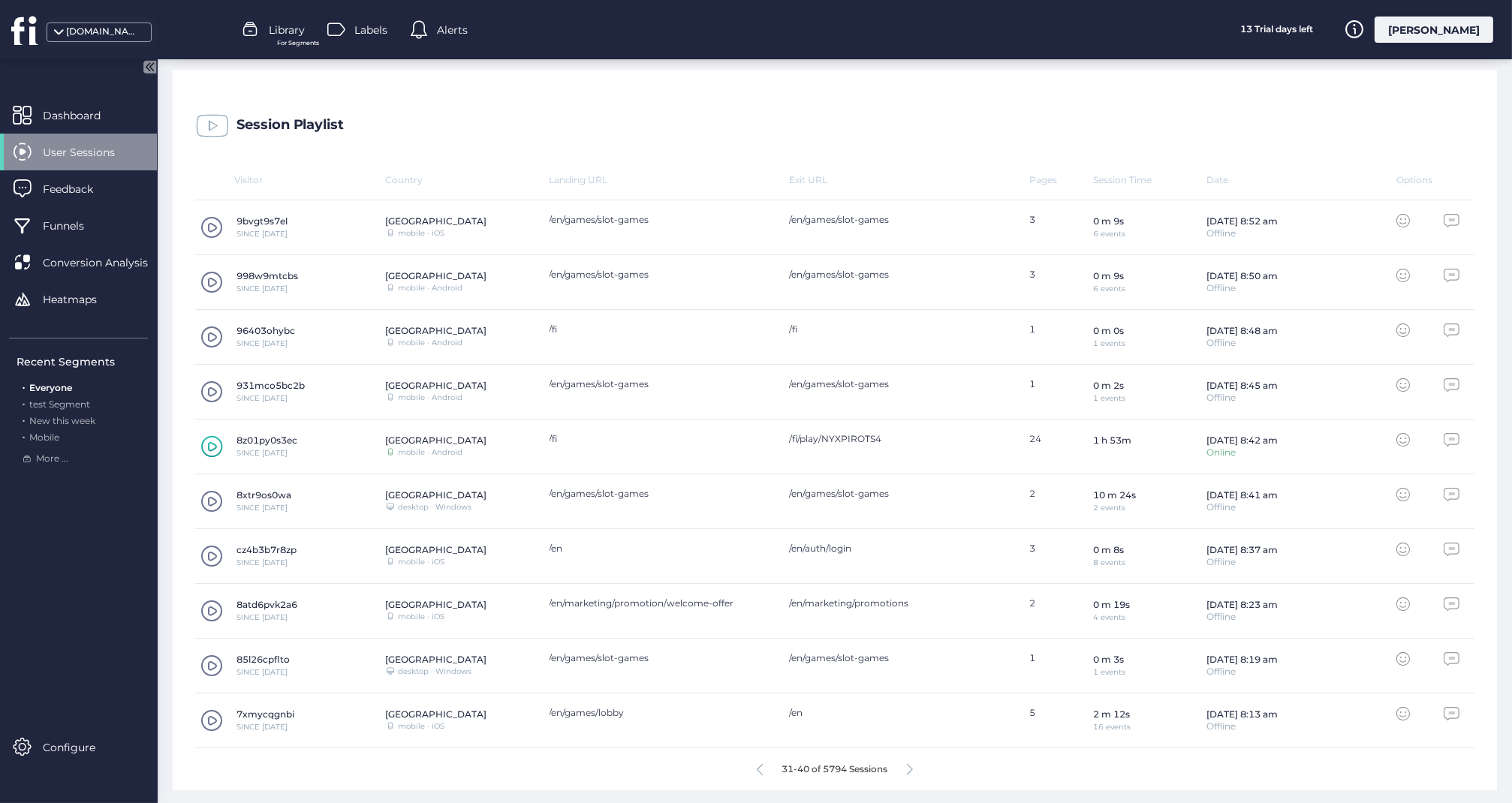
scroll to position [386, 0]
click at [908, 765] on icon at bounding box center [910, 770] width 6 height 12
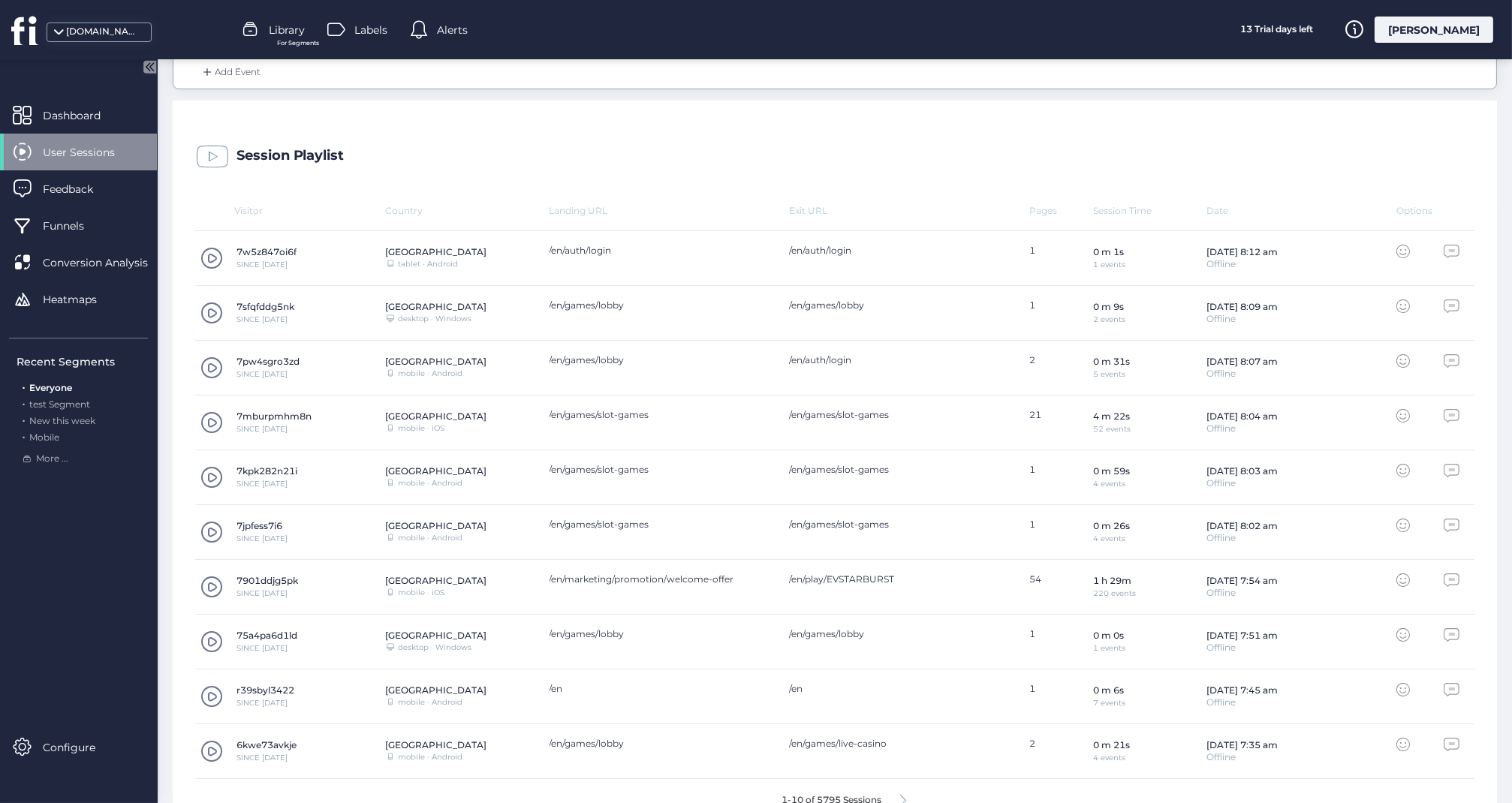
click at [207, 421] on span at bounding box center [211, 422] width 23 height 23
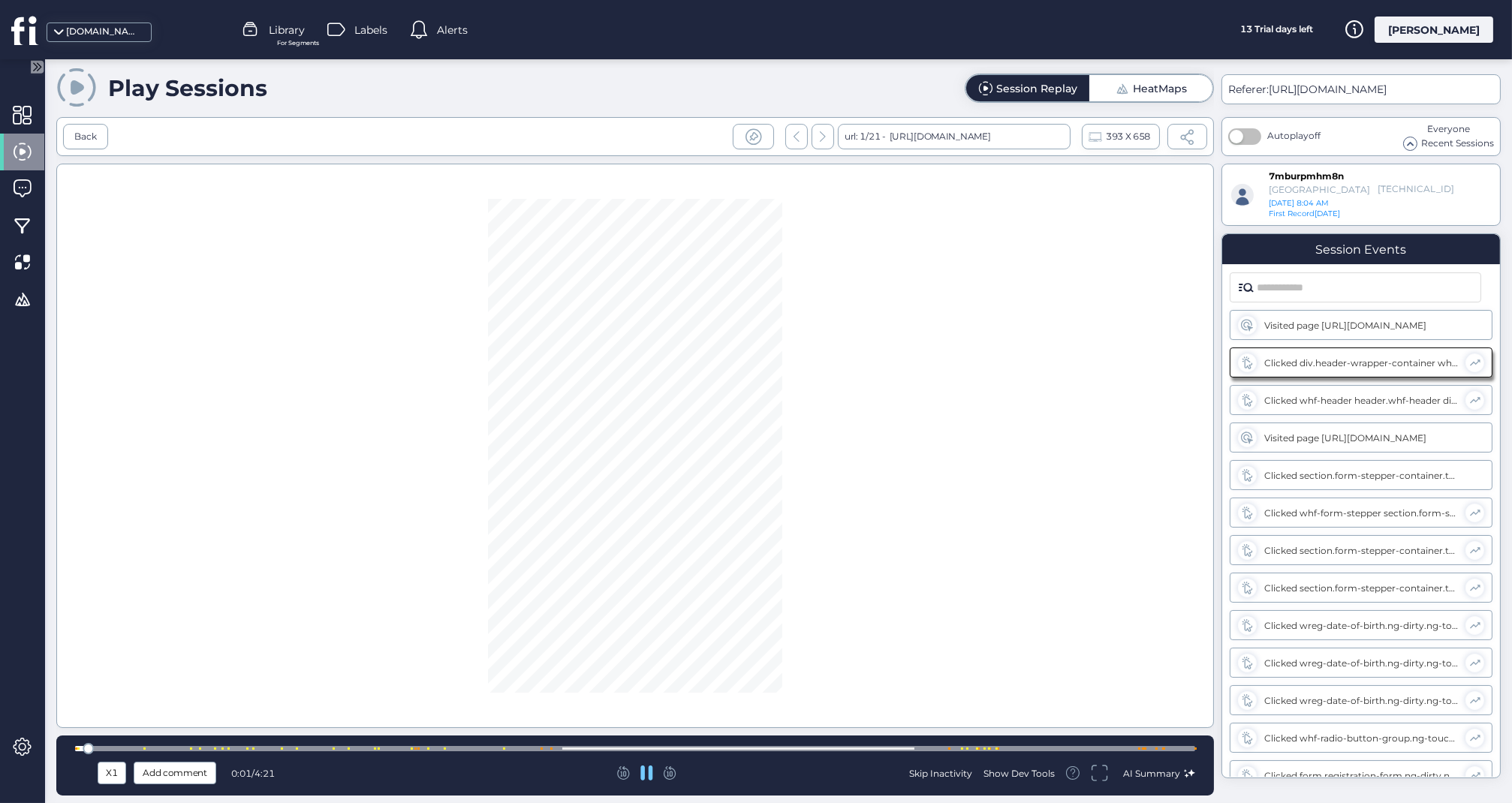
click at [471, 745] on div at bounding box center [635, 749] width 1120 height 12
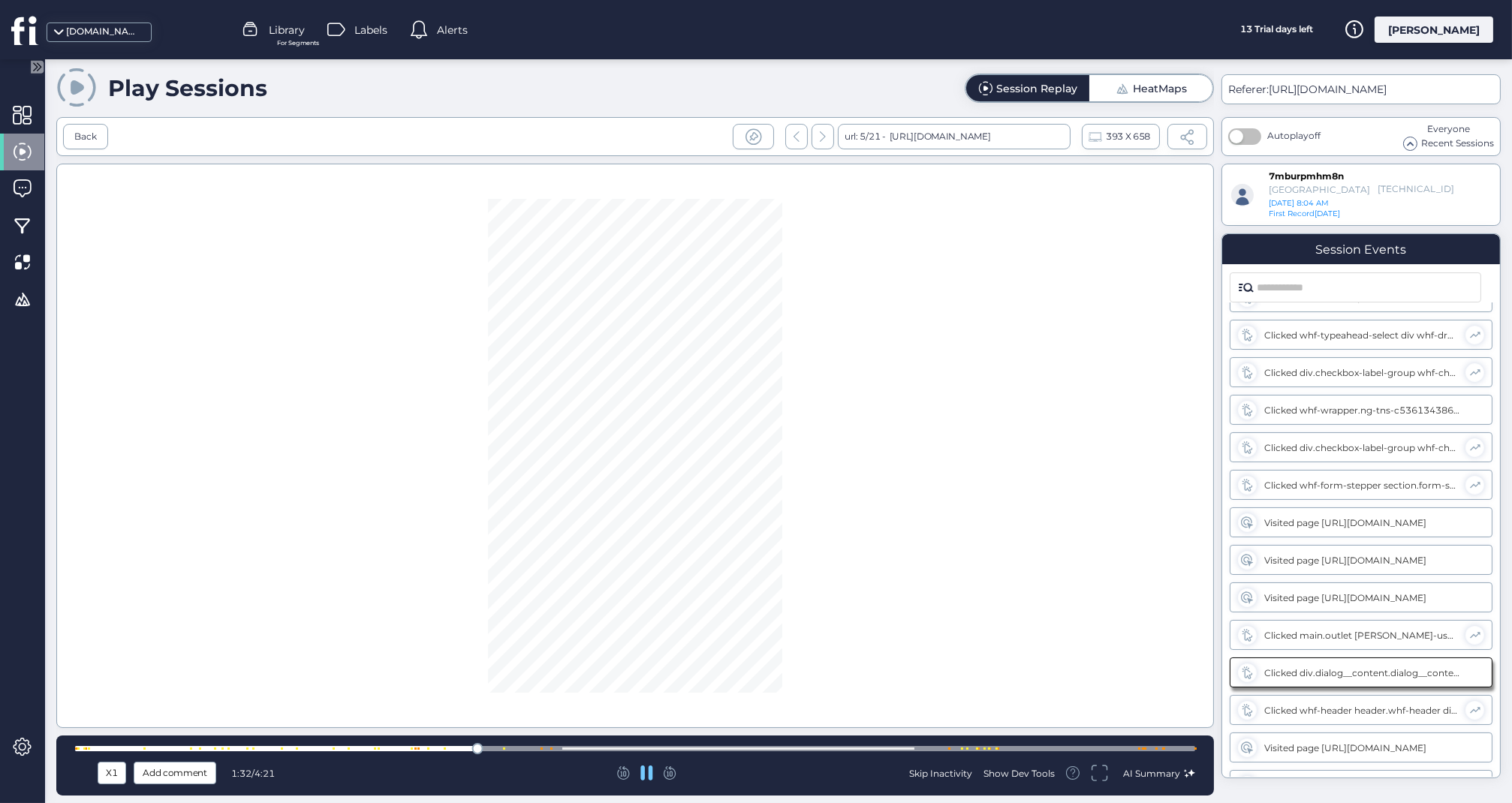
scroll to position [685, 0]
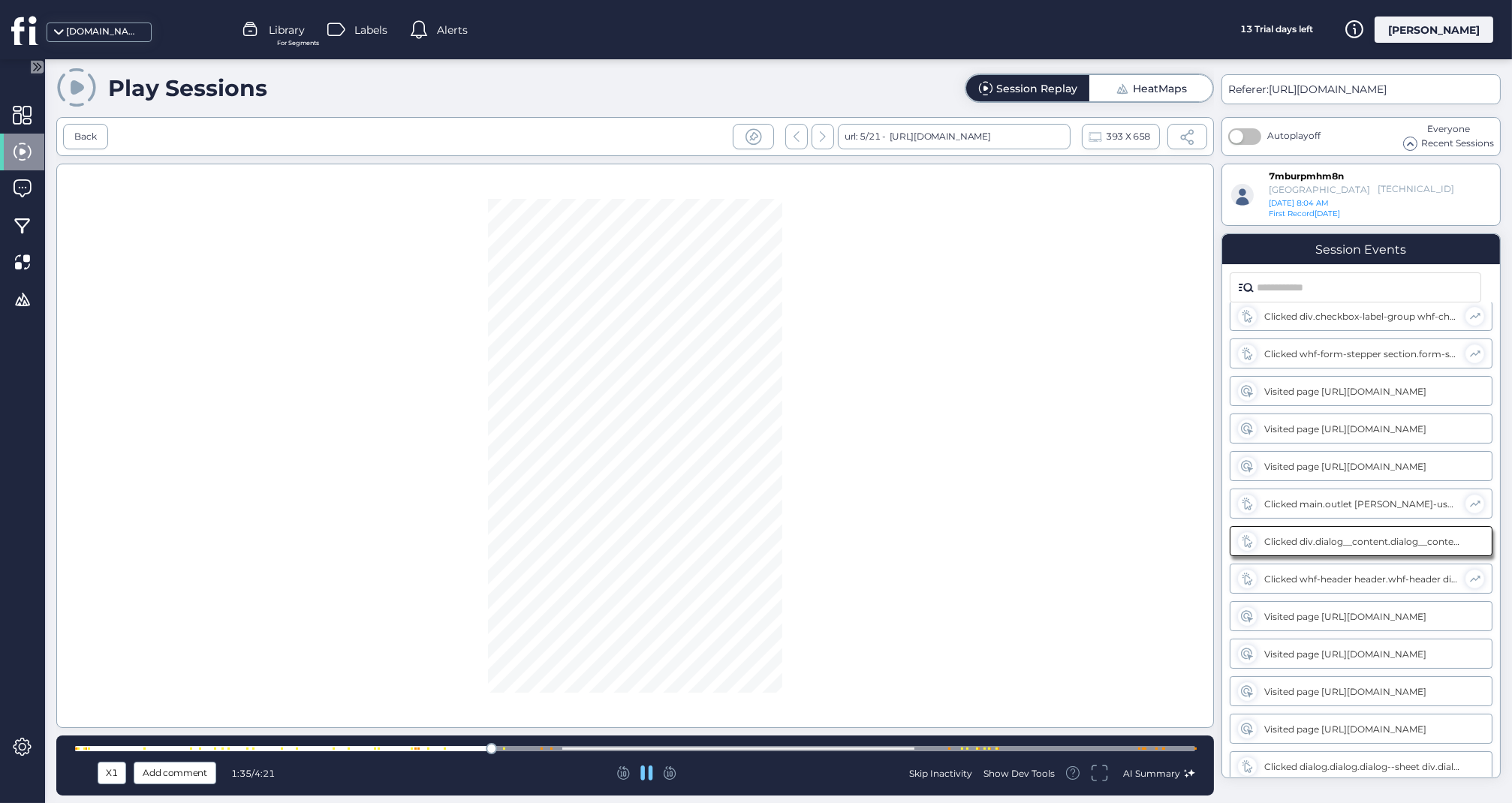
click at [440, 750] on div at bounding box center [635, 749] width 1120 height 5
click at [391, 751] on div at bounding box center [635, 749] width 1120 height 5
click at [833, 749] on div at bounding box center [635, 749] width 1120 height 5
click at [884, 748] on div at bounding box center [635, 749] width 1120 height 5
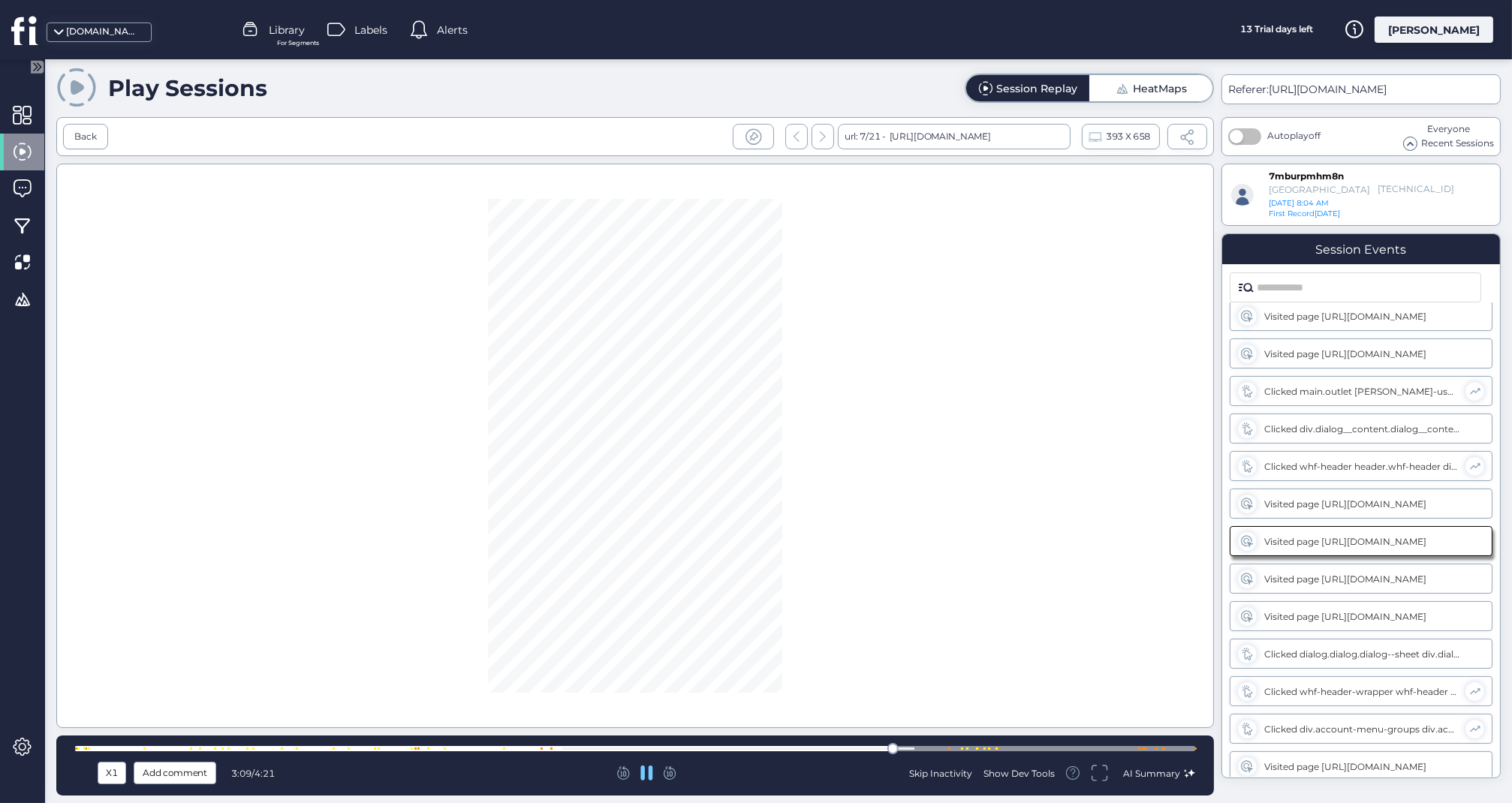
click at [929, 746] on div at bounding box center [635, 749] width 1120 height 12
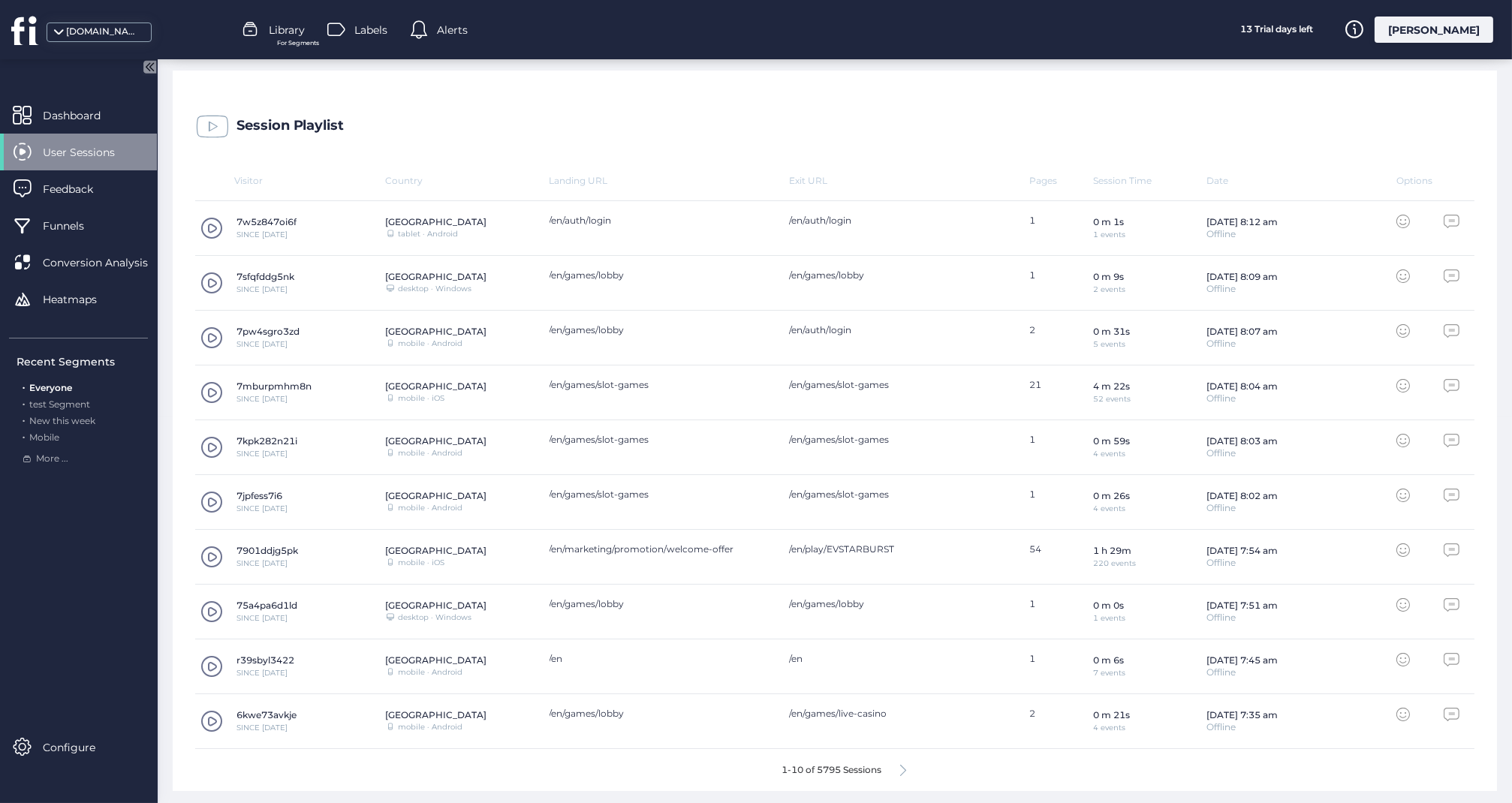
click at [904, 767] on icon at bounding box center [903, 770] width 6 height 12
click at [215, 446] on span at bounding box center [211, 447] width 23 height 23
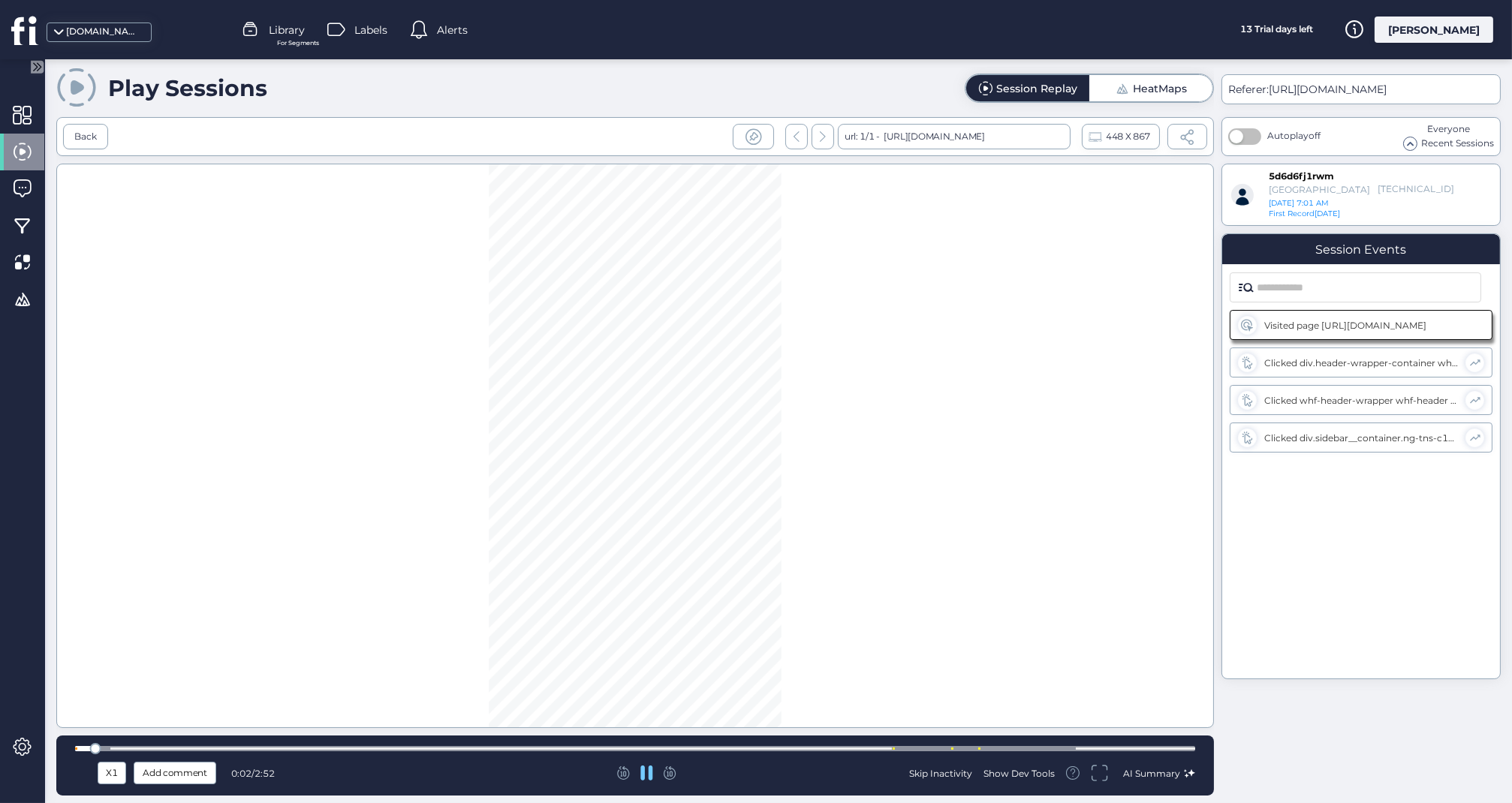
click at [601, 753] on div at bounding box center [635, 749] width 1120 height 12
click at [877, 750] on div at bounding box center [635, 749] width 1120 height 5
click at [927, 749] on div at bounding box center [635, 749] width 1120 height 5
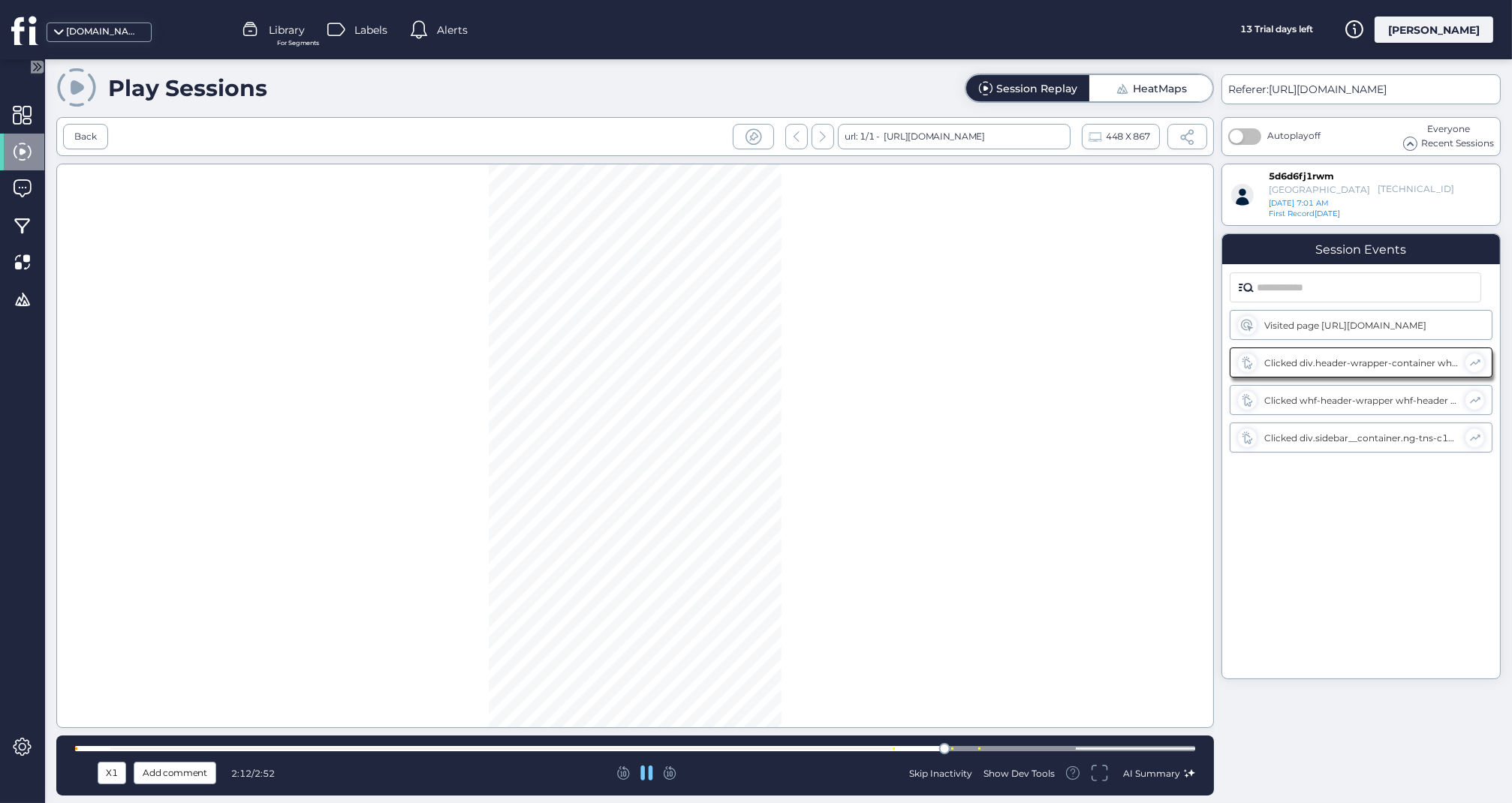
click at [959, 747] on div at bounding box center [635, 749] width 1120 height 5
click at [1039, 749] on div at bounding box center [635, 749] width 1120 height 5
